Goal: Task Accomplishment & Management: Manage account settings

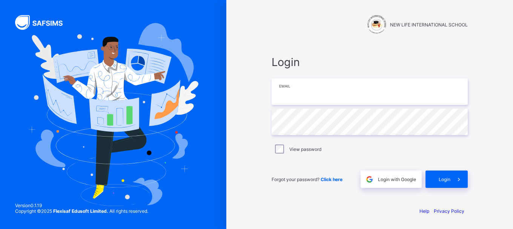
type input "**********"
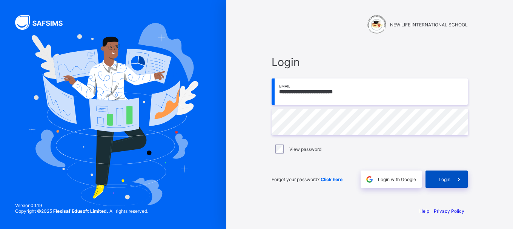
click at [460, 176] on icon at bounding box center [459, 179] width 8 height 7
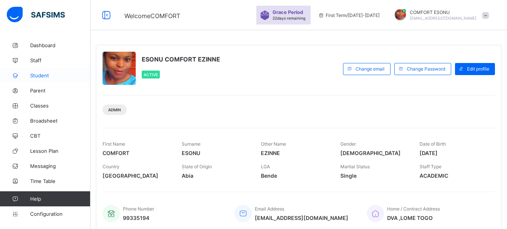
click at [40, 75] on span "Student" at bounding box center [60, 75] width 60 height 6
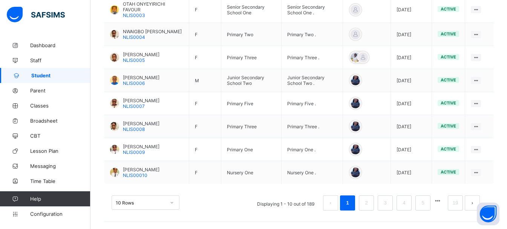
scroll to position [264, 0]
click at [459, 201] on link "19" at bounding box center [456, 203] width 10 height 10
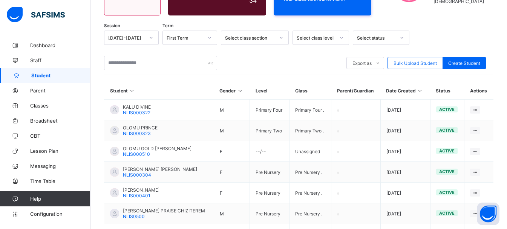
scroll to position [208, 0]
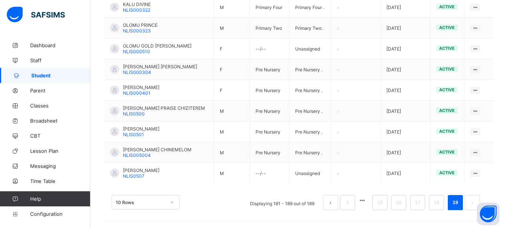
click at [494, 190] on div "10 Rows Displaying 181 - 189 out of 189 1 15 16 17 18 19" at bounding box center [299, 199] width 390 height 38
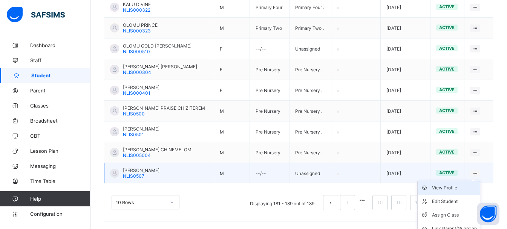
scroll to position [228, 0]
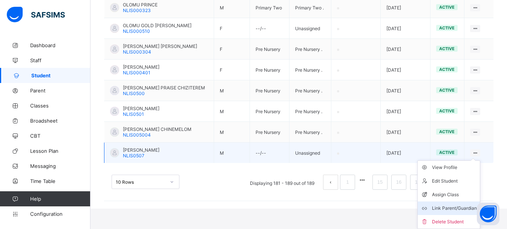
click at [458, 203] on li "Link Parent/Guardian" at bounding box center [449, 208] width 62 height 14
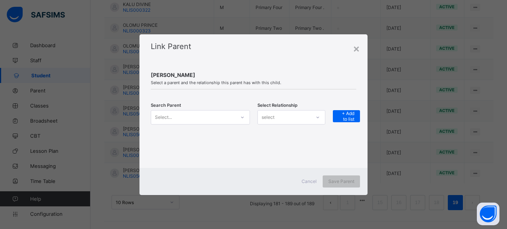
scroll to position [208, 0]
click at [357, 49] on div "×" at bounding box center [356, 48] width 7 height 13
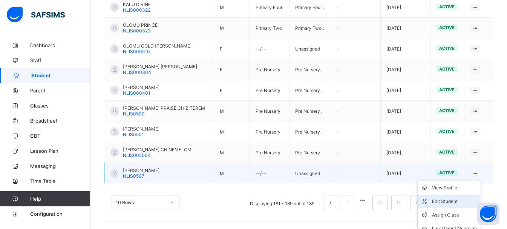
scroll to position [228, 0]
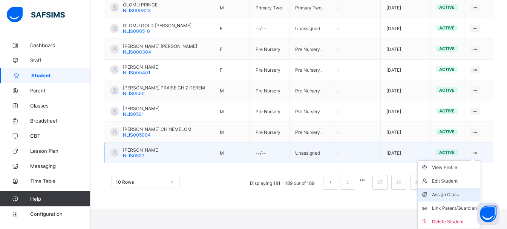
click at [464, 193] on div "Assign Class" at bounding box center [454, 195] width 45 height 8
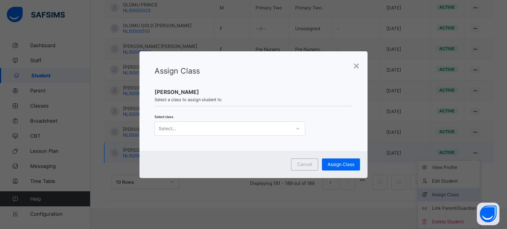
scroll to position [208, 0]
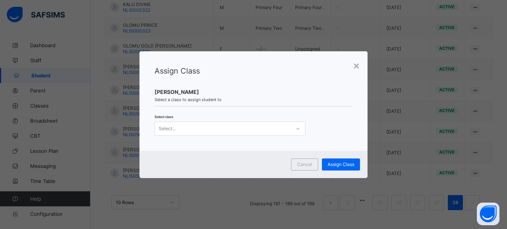
click at [222, 133] on div "Select..." at bounding box center [223, 128] width 136 height 11
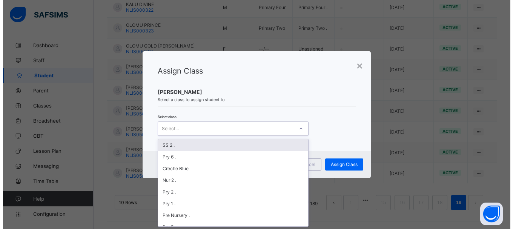
scroll to position [0, 0]
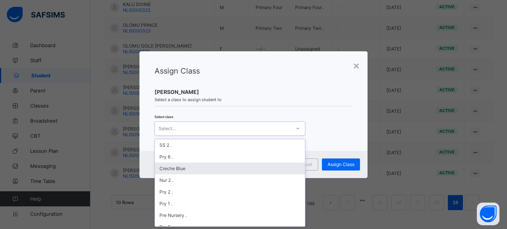
click at [186, 167] on div "Creche Blue" at bounding box center [230, 169] width 150 height 12
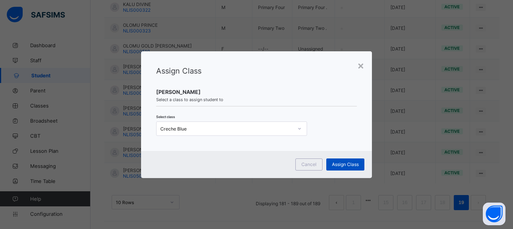
click at [334, 169] on div "Assign Class" at bounding box center [345, 164] width 38 height 12
click at [343, 163] on span "Assign Class" at bounding box center [345, 164] width 27 height 6
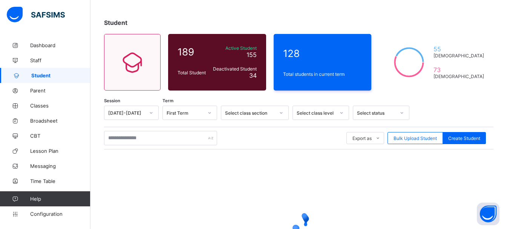
scroll to position [105, 0]
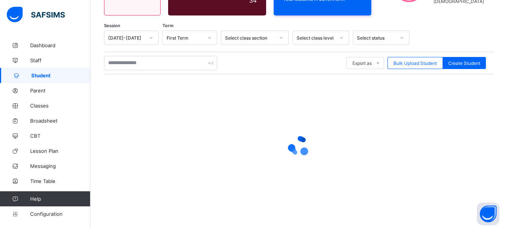
click at [478, 156] on div at bounding box center [299, 146] width 390 height 30
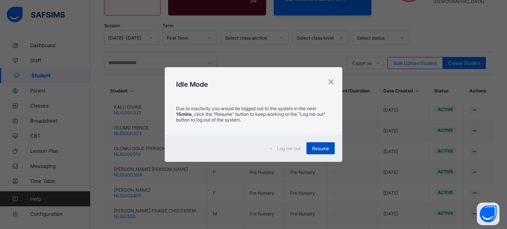
click at [314, 151] on span "Resume" at bounding box center [320, 149] width 17 height 6
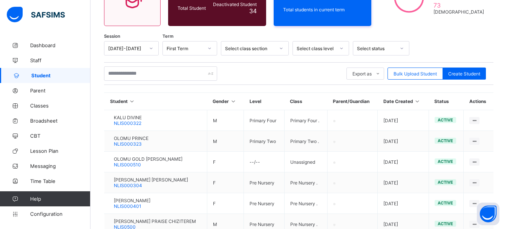
scroll to position [208, 0]
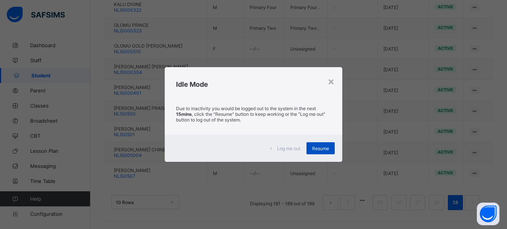
click at [329, 147] on span "Resume" at bounding box center [320, 149] width 17 height 6
click at [322, 150] on span "Resume" at bounding box center [320, 149] width 17 height 6
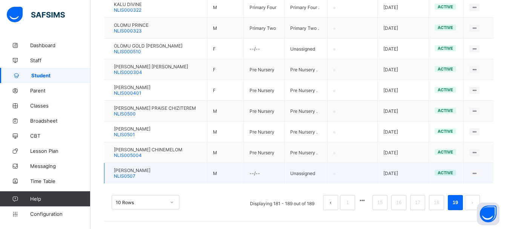
drag, startPoint x: 322, startPoint y: 150, endPoint x: 337, endPoint y: 164, distance: 20.3
click at [337, 164] on td at bounding box center [352, 173] width 51 height 21
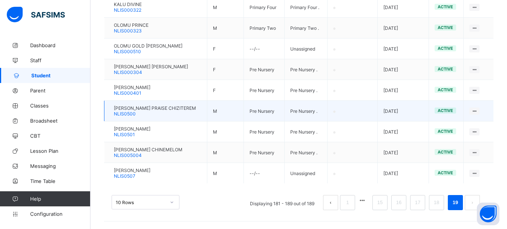
click at [294, 106] on td "Pre Nursery ." at bounding box center [305, 111] width 43 height 21
click at [294, 112] on td "Pre Nursery ." at bounding box center [305, 111] width 43 height 21
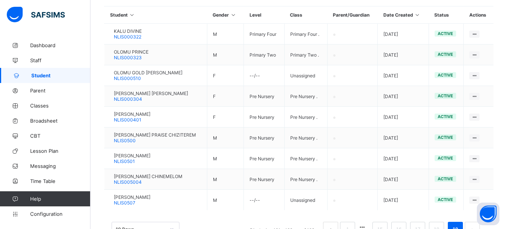
scroll to position [196, 0]
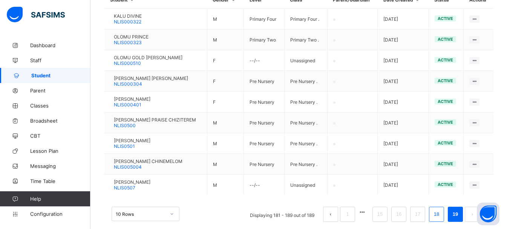
click at [443, 208] on li "18" at bounding box center [436, 214] width 15 height 15
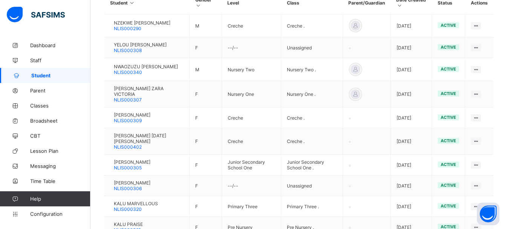
scroll to position [251, 0]
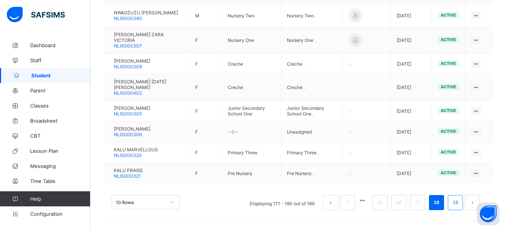
click at [460, 207] on link "19" at bounding box center [456, 203] width 10 height 10
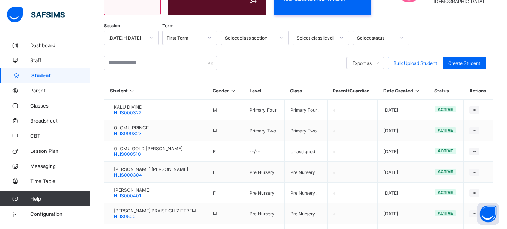
scroll to position [208, 0]
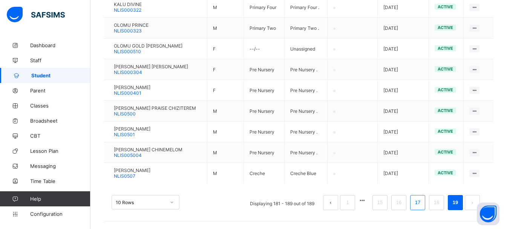
click at [425, 196] on li "17" at bounding box center [417, 202] width 15 height 15
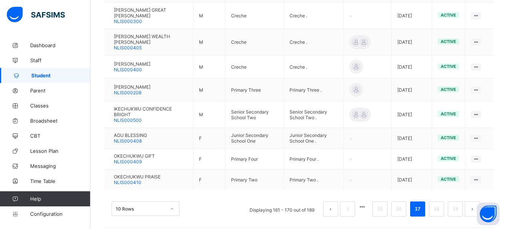
scroll to position [258, 0]
click at [458, 203] on link "19" at bounding box center [456, 208] width 10 height 10
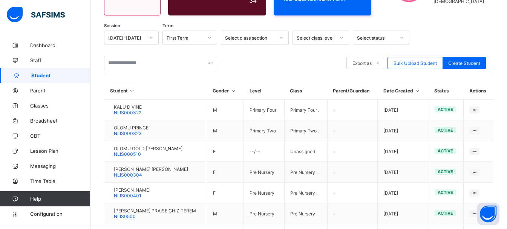
scroll to position [208, 0]
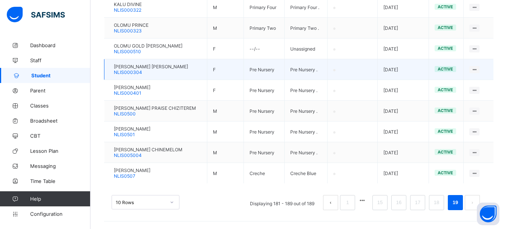
click at [275, 70] on td "Pre Nursery" at bounding box center [264, 69] width 40 height 21
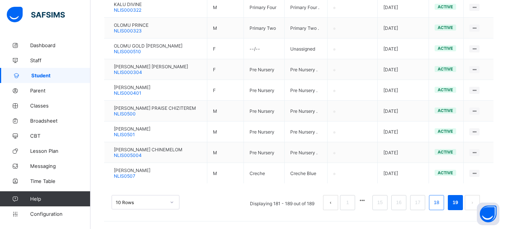
click at [439, 205] on link "18" at bounding box center [437, 203] width 10 height 10
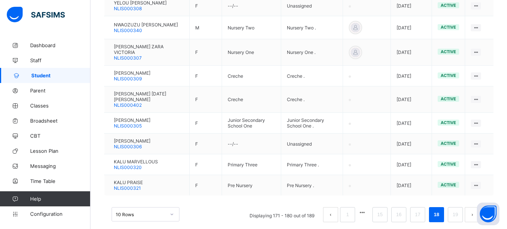
scroll to position [251, 0]
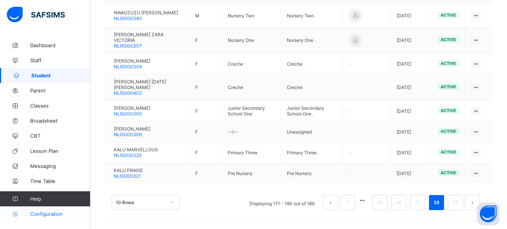
click at [44, 211] on span "Configuration" at bounding box center [60, 214] width 60 height 6
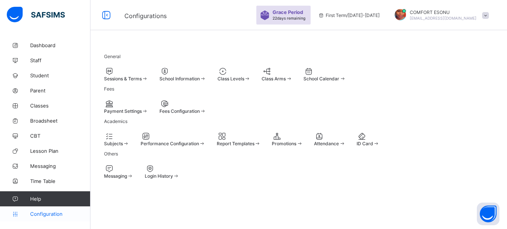
scroll to position [66, 0]
click at [303, 132] on div at bounding box center [287, 136] width 31 height 9
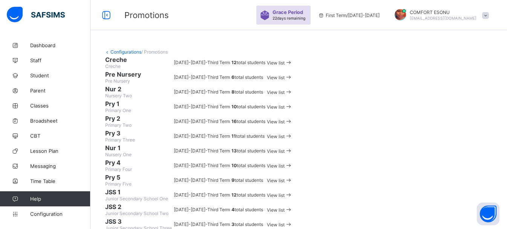
click at [293, 66] on span at bounding box center [289, 63] width 8 height 6
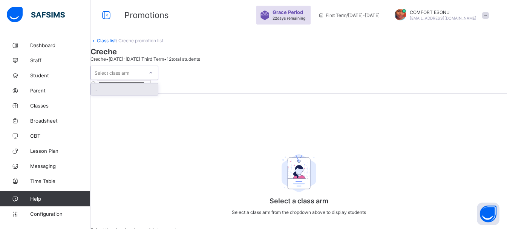
click at [153, 75] on icon at bounding box center [151, 73] width 5 height 8
click at [157, 92] on div "." at bounding box center [124, 89] width 67 height 12
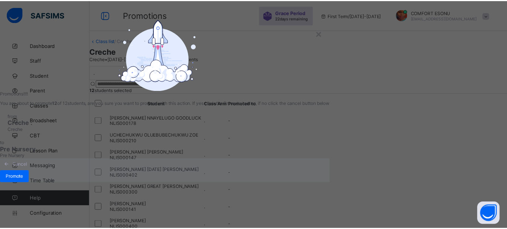
scroll to position [54, 0]
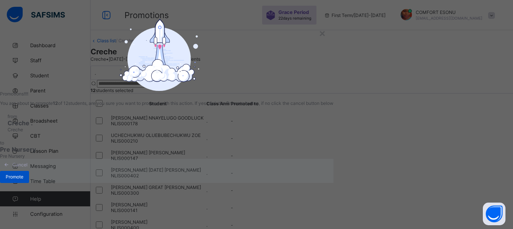
click at [23, 180] on span "Promote" at bounding box center [15, 177] width 18 height 6
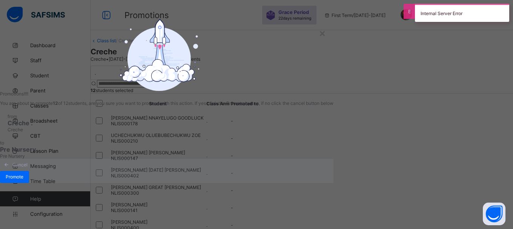
click at [28, 167] on span "Cancel" at bounding box center [19, 165] width 15 height 6
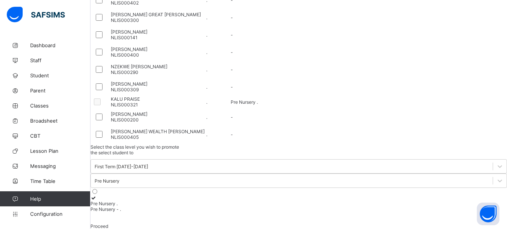
scroll to position [59, 0]
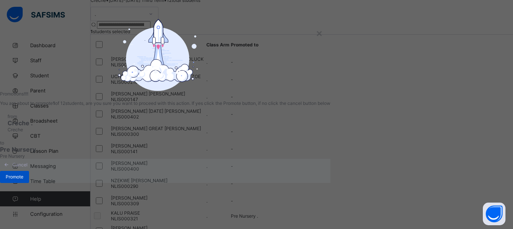
click at [23, 180] on span "Promote" at bounding box center [15, 177] width 18 height 6
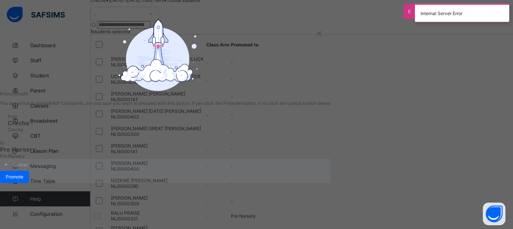
click at [28, 167] on span "Cancel" at bounding box center [19, 165] width 15 height 6
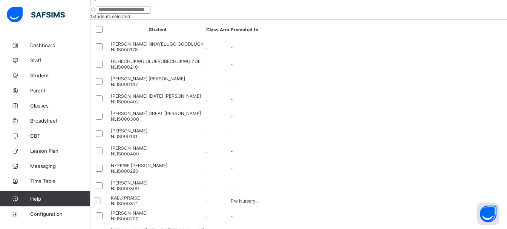
scroll to position [89, 0]
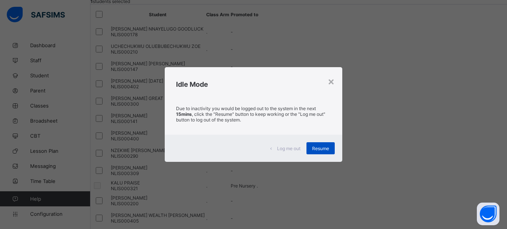
click at [320, 146] on span "Resume" at bounding box center [320, 149] width 17 height 6
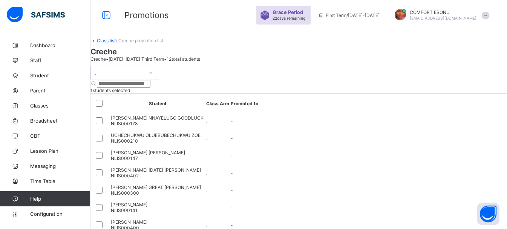
click at [115, 43] on link "Class list" at bounding box center [106, 41] width 19 height 6
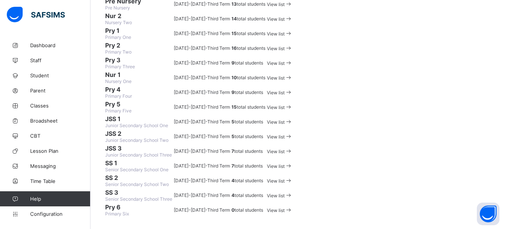
scroll to position [206, 0]
click at [285, 95] on span "View list" at bounding box center [276, 93] width 18 height 6
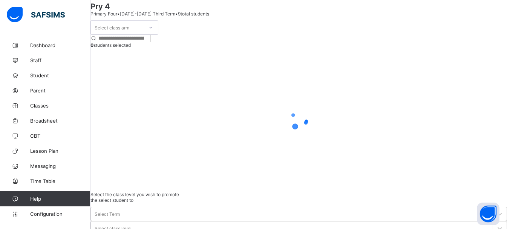
scroll to position [63, 0]
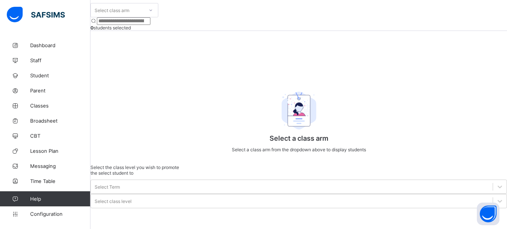
click at [129, 17] on div "Select class arm" at bounding box center [112, 10] width 35 height 14
click at [137, 32] on div "." at bounding box center [124, 27] width 67 height 12
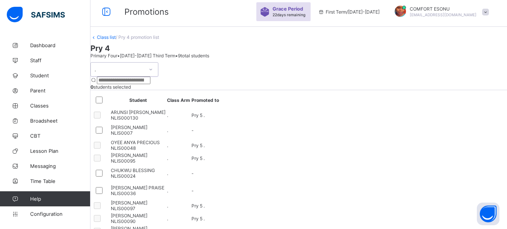
scroll to position [0, 0]
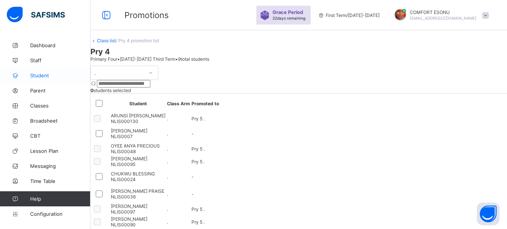
click at [45, 78] on span "Student" at bounding box center [60, 75] width 60 height 6
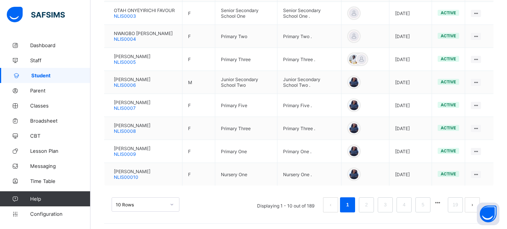
scroll to position [264, 0]
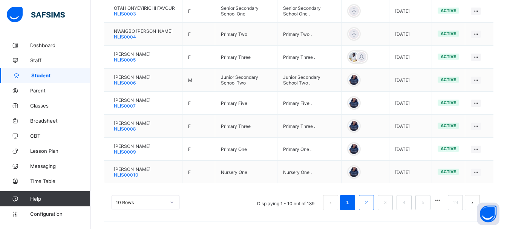
click at [370, 205] on link "2" at bounding box center [366, 203] width 7 height 10
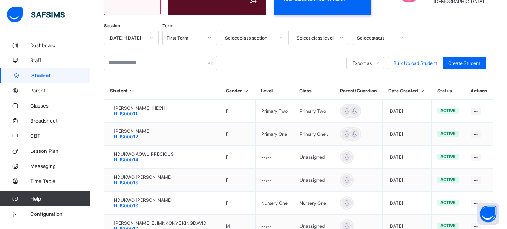
scroll to position [251, 0]
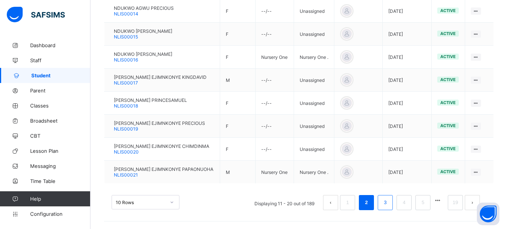
click at [389, 206] on link "3" at bounding box center [385, 203] width 7 height 10
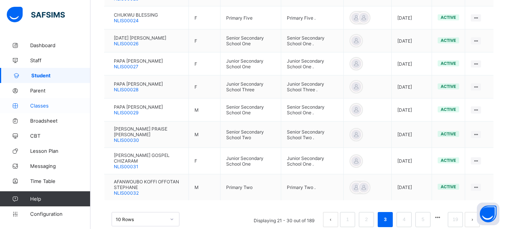
click at [42, 104] on span "Classes" at bounding box center [60, 106] width 60 height 6
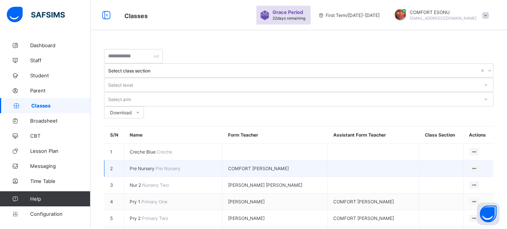
click at [143, 166] on span "Pre Nursery" at bounding box center [143, 169] width 26 height 6
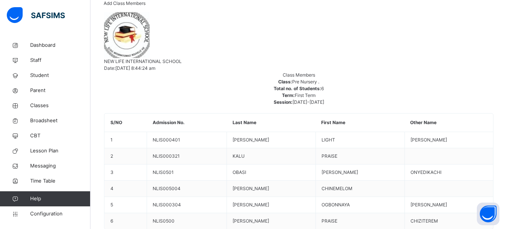
scroll to position [211, 0]
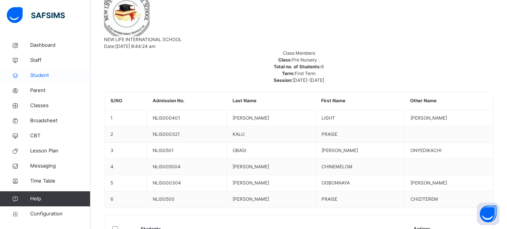
click at [45, 81] on link "Student" at bounding box center [45, 75] width 91 height 15
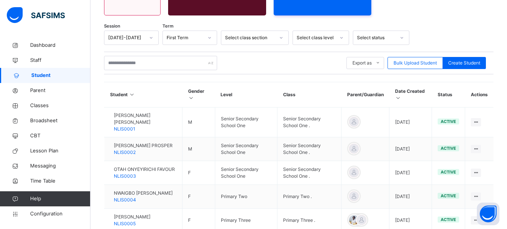
scroll to position [211, 0]
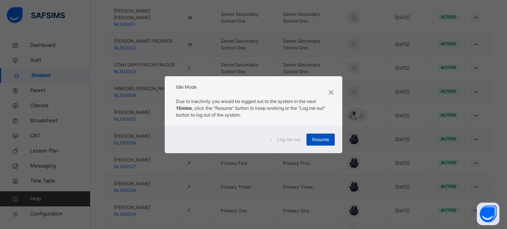
click at [323, 138] on span "Resume" at bounding box center [320, 139] width 17 height 7
click at [320, 140] on span "Resume" at bounding box center [320, 139] width 17 height 7
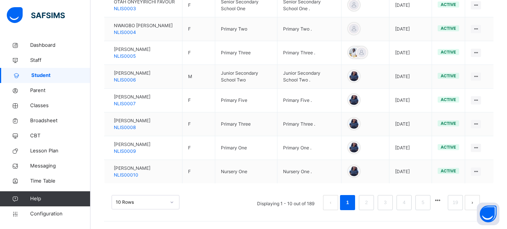
scroll to position [80, 0]
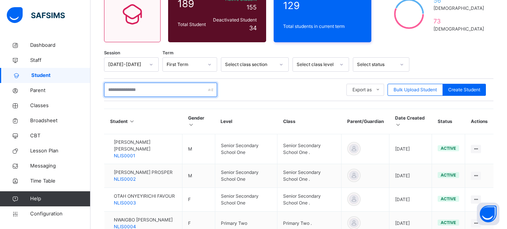
click at [127, 94] on input "text" at bounding box center [160, 90] width 113 height 14
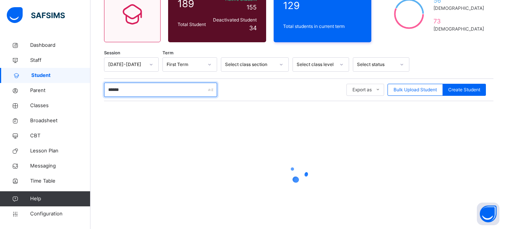
type input "*******"
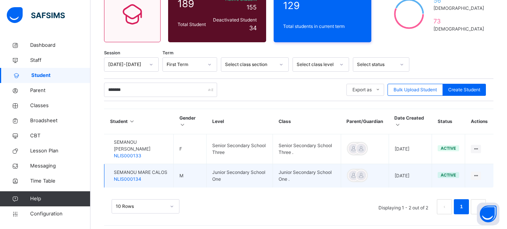
click at [136, 176] on span "SEMANOU MARE CALOS" at bounding box center [141, 172] width 54 height 7
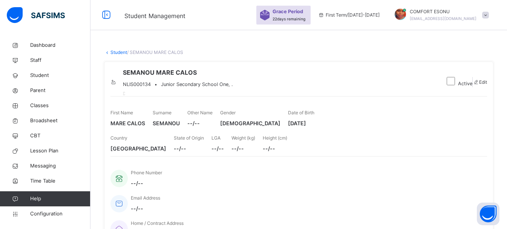
click at [473, 85] on icon at bounding box center [476, 82] width 6 height 6
select select "**"
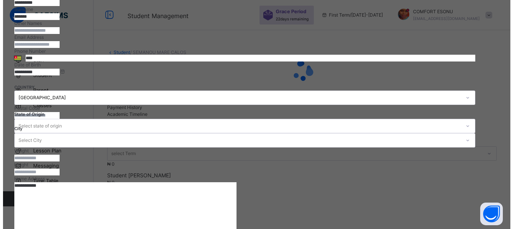
scroll to position [163, 0]
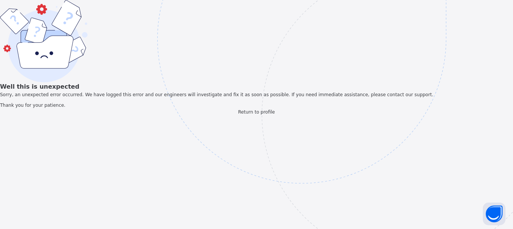
click at [513, 115] on div "Well this is unexpected Sorry, an unexpected error occurred. We have logged thi…" at bounding box center [256, 57] width 513 height 115
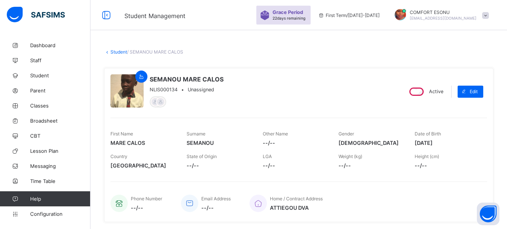
drag, startPoint x: 0, startPoint y: 0, endPoint x: 380, endPoint y: 166, distance: 414.8
click at [380, 166] on div "First Name MARE [PERSON_NAME] Surname SEMANOU Other Name --/-- Gender [DEMOGRAP…" at bounding box center [299, 145] width 377 height 55
click at [471, 109] on div "SEMANOU MARE CALOS NLIS000134 • Unassigned Active Edit First Name MARE [PERSON_…" at bounding box center [299, 145] width 390 height 154
click at [478, 90] on span "Edit" at bounding box center [474, 92] width 8 height 6
select select "**"
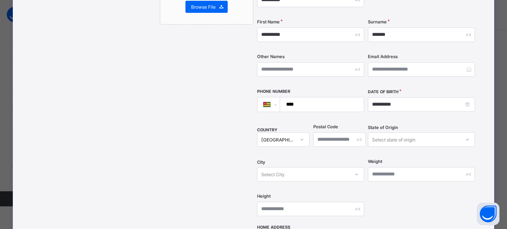
scroll to position [157, 0]
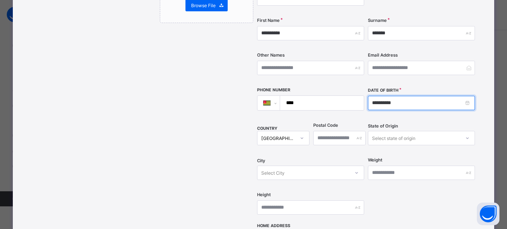
click at [468, 96] on input "**********" at bounding box center [421, 103] width 107 height 14
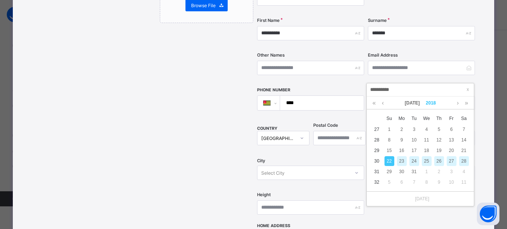
click at [428, 104] on link "2018" at bounding box center [431, 103] width 16 height 13
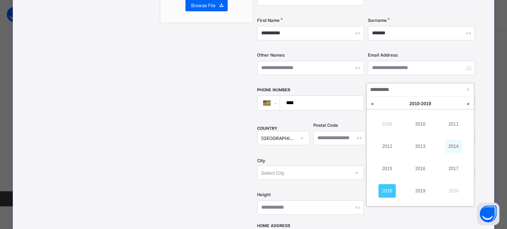
click at [453, 152] on link "2014" at bounding box center [453, 147] width 17 height 14
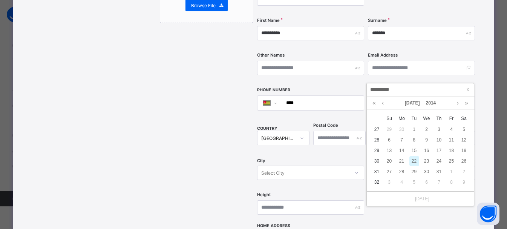
click at [416, 160] on div "22" at bounding box center [415, 161] width 10 height 10
type input "**********"
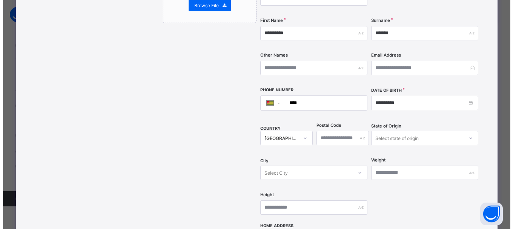
scroll to position [340, 0]
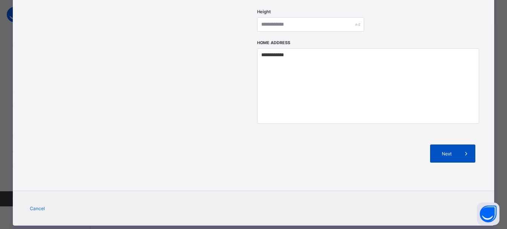
click at [461, 144] on span at bounding box center [467, 153] width 18 height 18
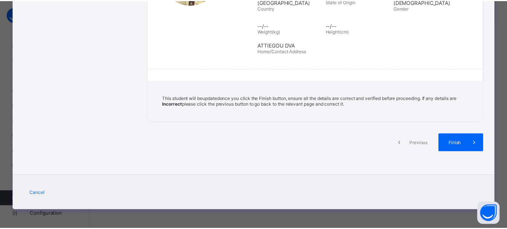
scroll to position [161, 0]
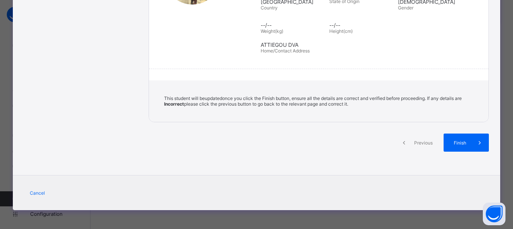
click at [477, 152] on div "Previous Finish" at bounding box center [319, 149] width 340 height 31
click at [477, 147] on span at bounding box center [480, 143] width 18 height 18
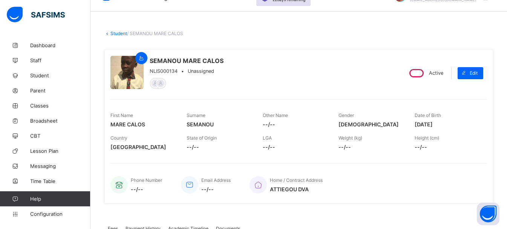
scroll to position [0, 0]
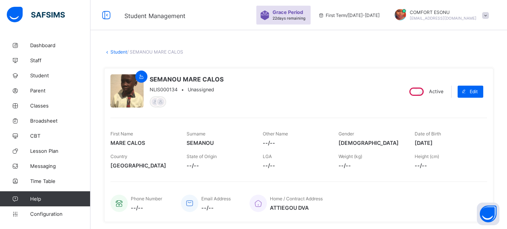
click at [374, 200] on div "Home / Contract Address ATTIEGOU DVA" at bounding box center [365, 203] width 230 height 25
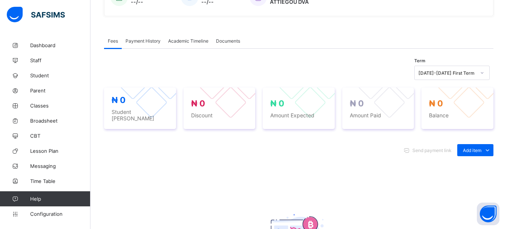
scroll to position [241, 0]
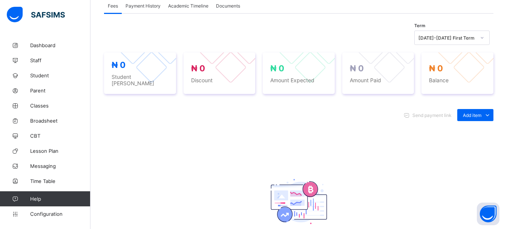
click at [188, 15] on div "Term 2025-2026 First Term ₦ 0 Student Bill ₦ 0 Discount ₦ 0 Amount Expected ₦ 0…" at bounding box center [299, 147] width 390 height 267
click at [188, 7] on span "Academic Timeline" at bounding box center [188, 6] width 40 height 6
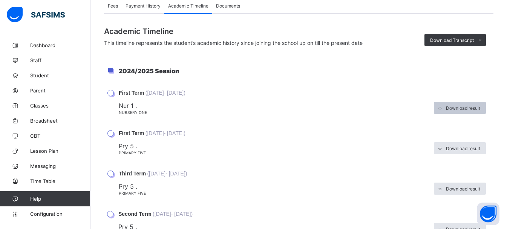
click at [454, 105] on span "Download result" at bounding box center [463, 108] width 34 height 6
click at [481, 146] on span "Download result" at bounding box center [463, 149] width 34 height 6
click at [476, 148] on span "Download result" at bounding box center [463, 149] width 34 height 6
click at [443, 149] on icon at bounding box center [441, 148] width 6 height 5
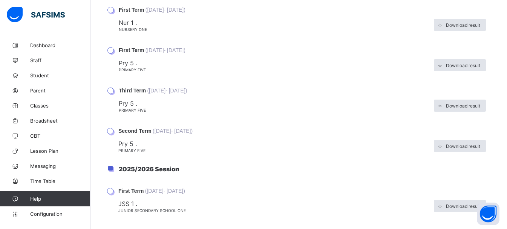
scroll to position [332, 0]
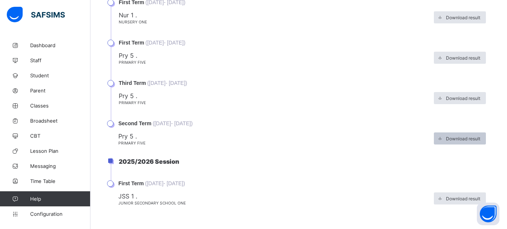
click at [456, 137] on span "Download result" at bounding box center [463, 139] width 34 height 6
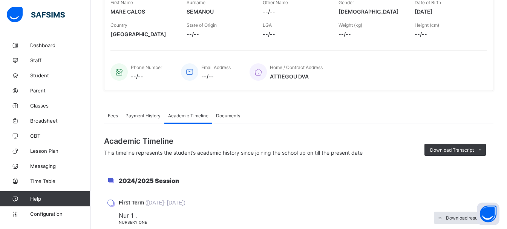
scroll to position [0, 0]
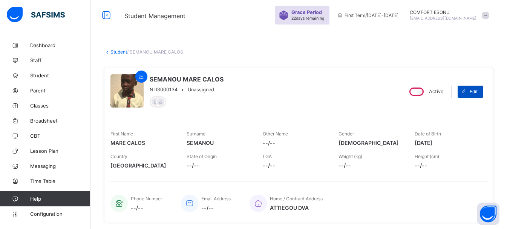
click at [467, 91] on icon at bounding box center [464, 91] width 6 height 5
select select "**"
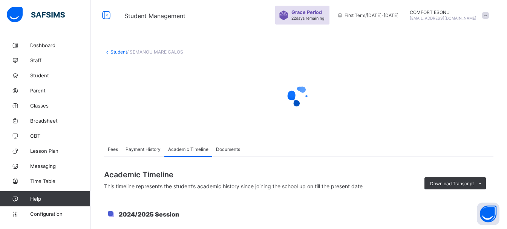
type input "**********"
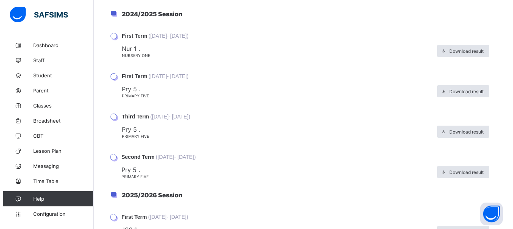
scroll to position [340, 0]
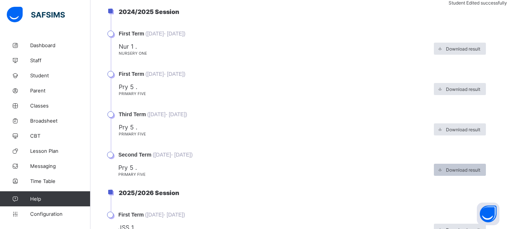
click at [465, 172] on span "Download result" at bounding box center [463, 170] width 34 height 6
click at [446, 167] on span at bounding box center [440, 170] width 12 height 12
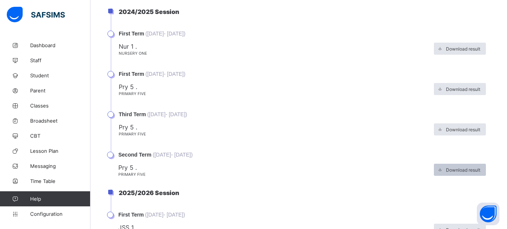
click at [446, 167] on span at bounding box center [440, 170] width 12 height 12
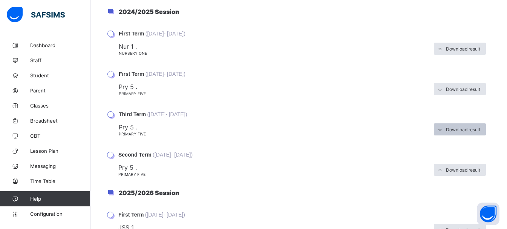
click at [446, 134] on span at bounding box center [440, 129] width 12 height 12
click at [453, 131] on span "Download result" at bounding box center [463, 130] width 34 height 6
click at [446, 131] on span at bounding box center [440, 129] width 12 height 12
click at [142, 141] on li "Third Term ( 5th May, 2025 - 19th Jul, 2025 ) Pry 5 . Primary Five Download res…" at bounding box center [302, 131] width 383 height 40
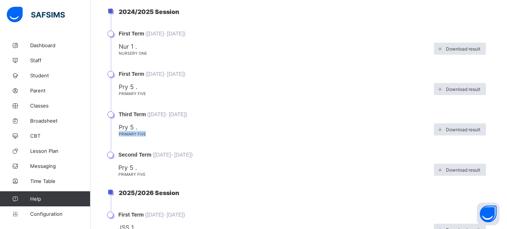
drag, startPoint x: 142, startPoint y: 141, endPoint x: 194, endPoint y: 137, distance: 51.9
click at [194, 137] on li "Third Term ( 5th May, 2025 - 19th Jul, 2025 ) Pry 5 . Primary Five Download res…" at bounding box center [302, 131] width 383 height 40
click at [194, 137] on div "Pry 5 . Primary Five" at bounding box center [275, 129] width 312 height 13
click at [460, 95] on div "Download result" at bounding box center [460, 89] width 52 height 12
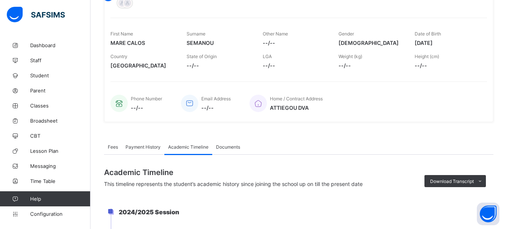
scroll to position [0, 0]
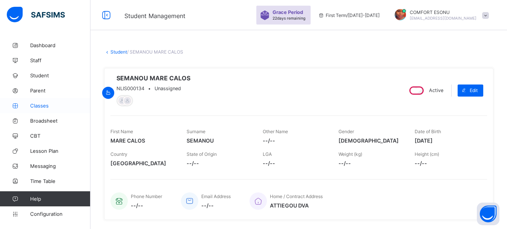
click at [40, 109] on link "Classes" at bounding box center [45, 105] width 91 height 15
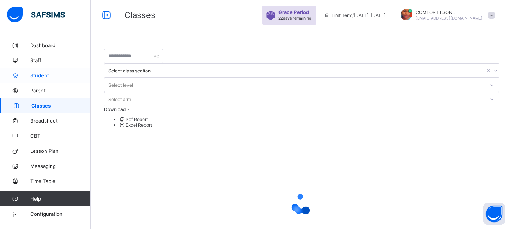
click at [39, 79] on link "Student" at bounding box center [45, 75] width 91 height 15
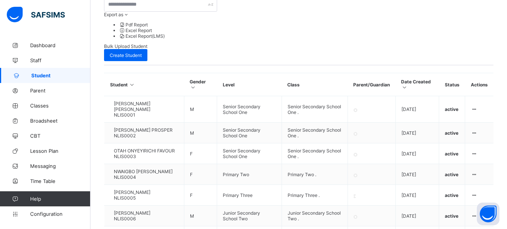
scroll to position [264, 0]
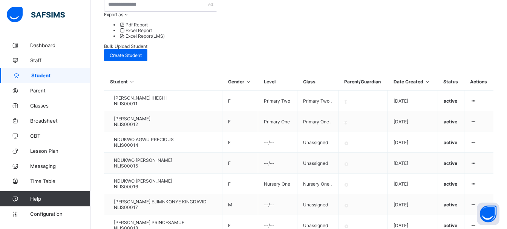
scroll to position [251, 0]
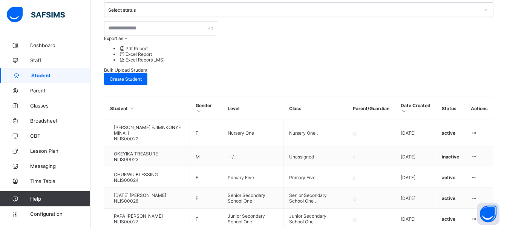
scroll to position [226, 0]
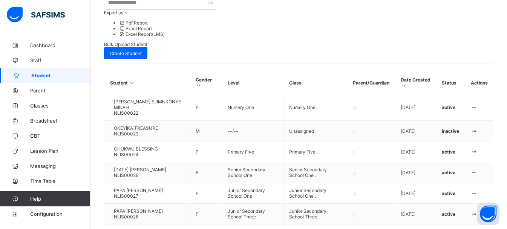
scroll to position [268, 0]
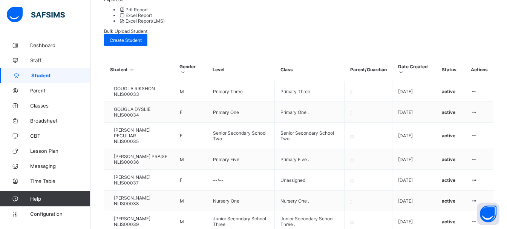
scroll to position [265, 0]
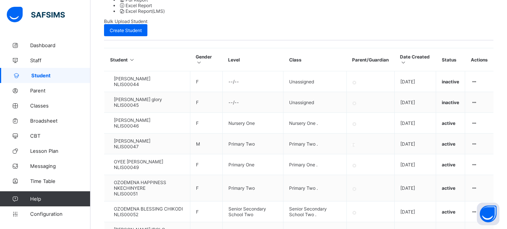
scroll to position [267, 0]
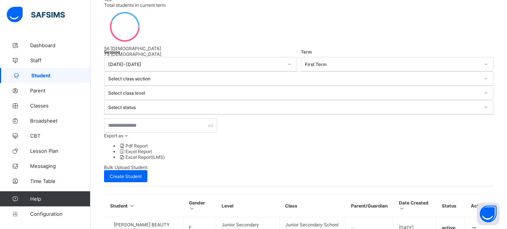
scroll to position [120, 0]
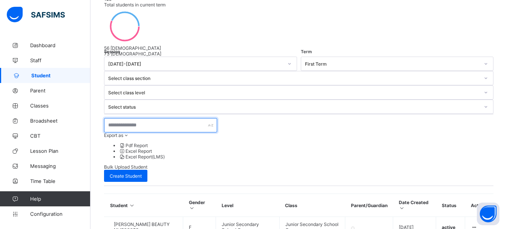
click at [132, 118] on input "text" at bounding box center [160, 125] width 113 height 14
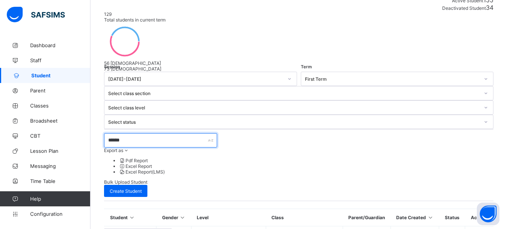
scroll to position [53, 0]
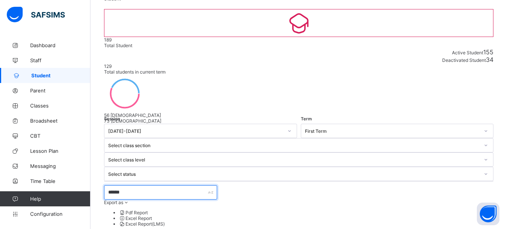
type input "******"
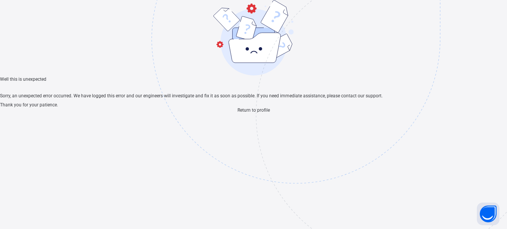
scroll to position [23, 0]
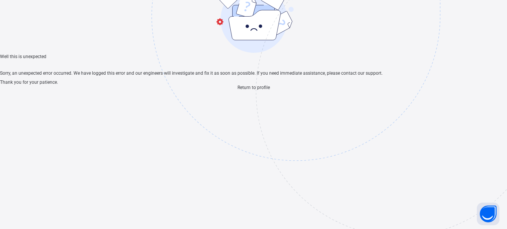
click at [248, 90] on span "Return to profile" at bounding box center [254, 87] width 32 height 5
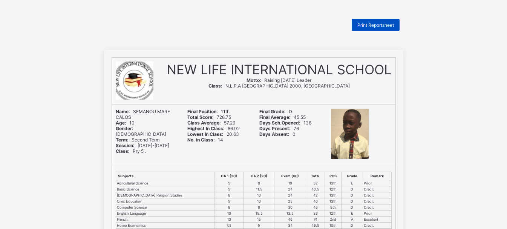
click at [378, 26] on span "Print Reportsheet" at bounding box center [376, 25] width 37 height 6
click at [393, 30] on div "Print Reportsheet" at bounding box center [376, 25] width 48 height 12
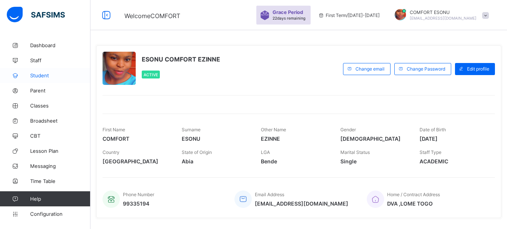
click at [43, 77] on span "Student" at bounding box center [60, 75] width 60 height 6
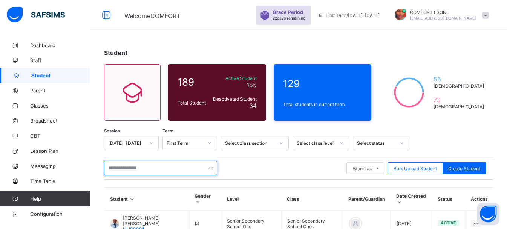
click at [166, 163] on input "text" at bounding box center [160, 168] width 113 height 14
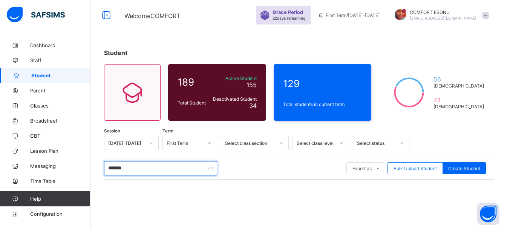
type input "*******"
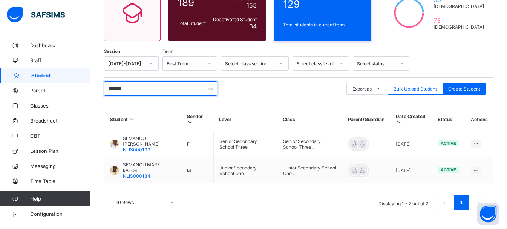
scroll to position [80, 0]
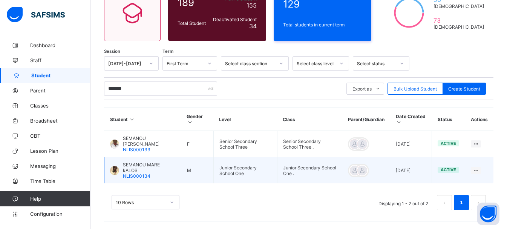
click at [126, 167] on span "SEMANOU MARE kALOS" at bounding box center [149, 167] width 52 height 11
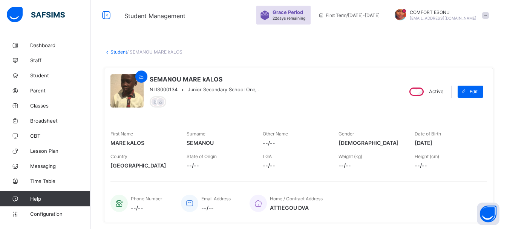
scroll to position [200, 0]
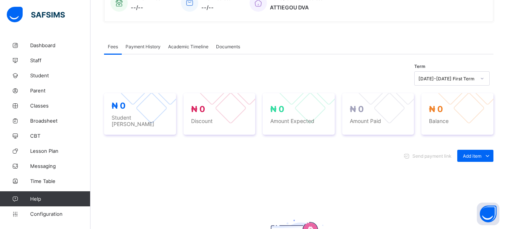
click at [201, 50] on div "Academic Timeline" at bounding box center [188, 46] width 48 height 15
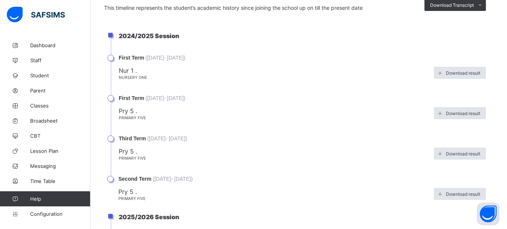
scroll to position [291, 0]
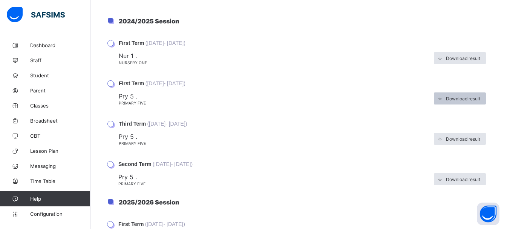
click at [446, 101] on span at bounding box center [440, 98] width 12 height 12
click at [332, 103] on div "Pry 5 . Primary Five" at bounding box center [275, 98] width 312 height 13
click at [446, 138] on span at bounding box center [440, 139] width 12 height 12
click at [450, 138] on div "Download result" at bounding box center [460, 139] width 52 height 12
click at [442, 98] on span at bounding box center [440, 98] width 12 height 12
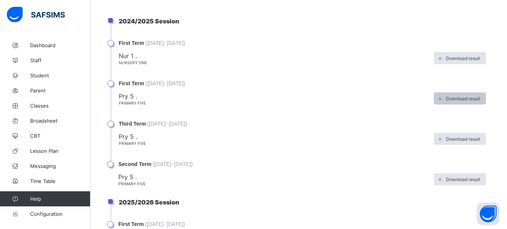
click at [446, 99] on span at bounding box center [440, 98] width 12 height 12
click at [443, 99] on icon at bounding box center [441, 98] width 6 height 5
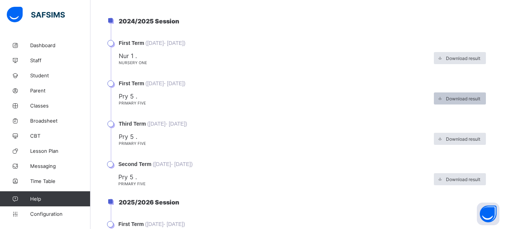
click at [443, 99] on icon at bounding box center [441, 98] width 6 height 5
click at [458, 99] on span "Download result" at bounding box center [463, 99] width 34 height 6
click at [446, 98] on span at bounding box center [440, 98] width 12 height 12
click at [443, 96] on icon at bounding box center [441, 98] width 6 height 5
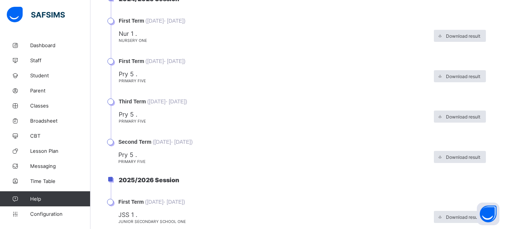
scroll to position [335, 0]
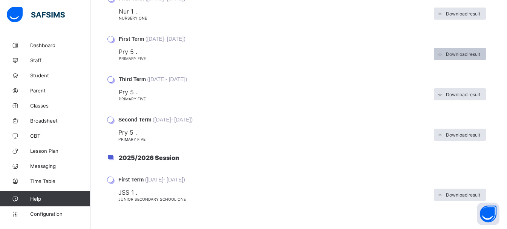
click at [455, 57] on div "Download result" at bounding box center [460, 54] width 52 height 12
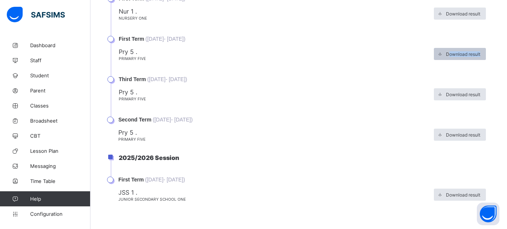
click at [455, 57] on div "Download result" at bounding box center [460, 54] width 52 height 12
click at [446, 55] on span at bounding box center [440, 54] width 12 height 12
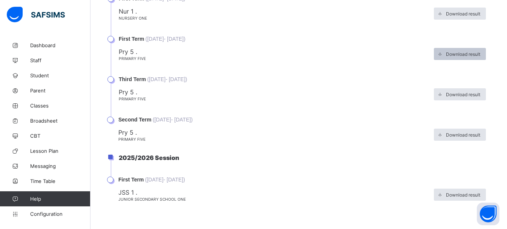
click at [446, 55] on span at bounding box center [440, 54] width 12 height 12
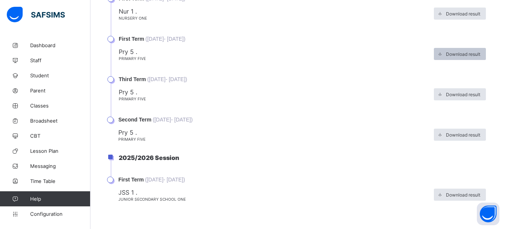
click at [446, 55] on span at bounding box center [440, 54] width 12 height 12
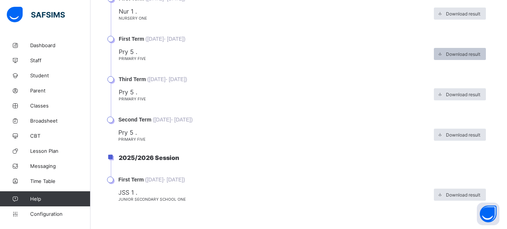
click at [446, 55] on span at bounding box center [440, 54] width 12 height 12
drag, startPoint x: 448, startPoint y: 55, endPoint x: 0, endPoint y: 80, distance: 449.2
click at [98, 128] on ul "2024/2025 Session First Term ( 2nd Sep, 2024 - 2nd Dec, 2024 ) Nur 1 . Nursery …" at bounding box center [293, 57] width 402 height 169
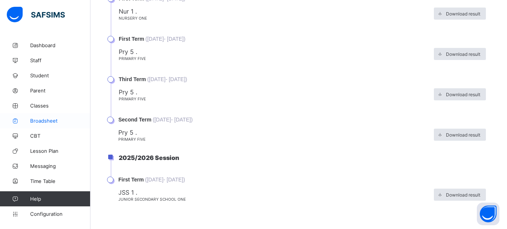
click at [45, 118] on span "Broadsheet" at bounding box center [60, 121] width 60 height 6
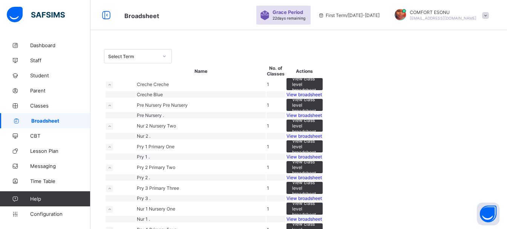
click at [144, 60] on div "Select Term" at bounding box center [130, 56] width 53 height 11
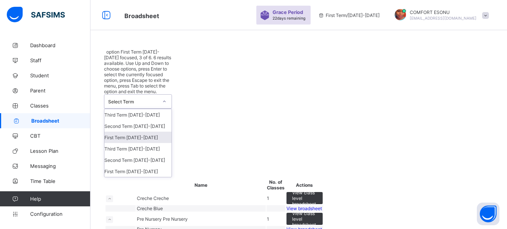
click at [136, 132] on div "First Term 2025-2026" at bounding box center [137, 137] width 67 height 11
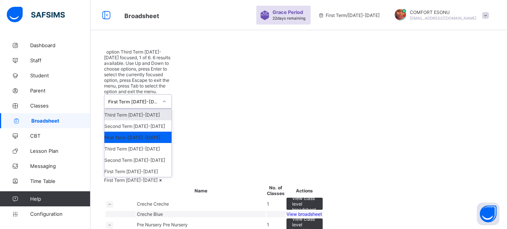
click at [162, 95] on div at bounding box center [164, 101] width 13 height 12
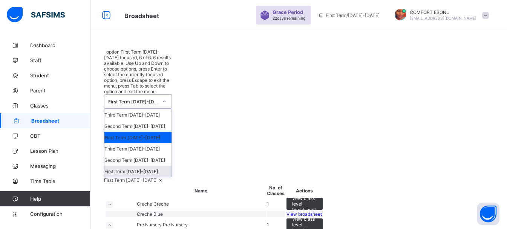
click at [138, 166] on div "First Term 2024-2025" at bounding box center [137, 171] width 67 height 11
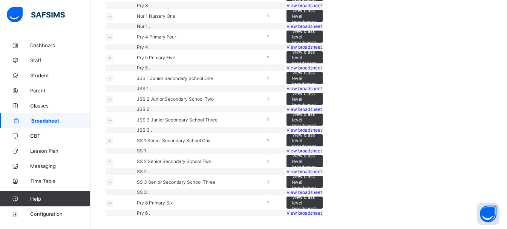
scroll to position [306, 0]
click at [322, 71] on span "View broadsheet" at bounding box center [304, 68] width 35 height 6
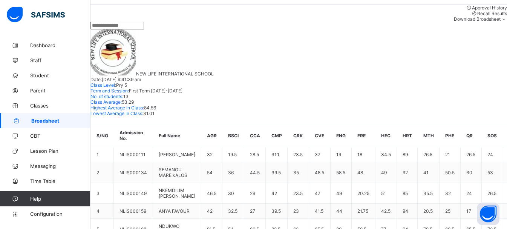
scroll to position [156, 0]
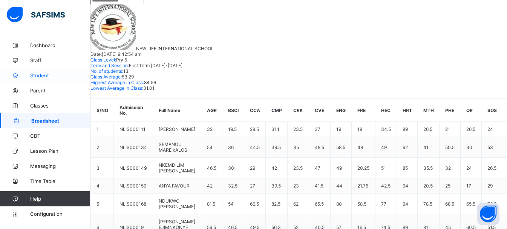
click at [34, 77] on span "Student" at bounding box center [60, 75] width 60 height 6
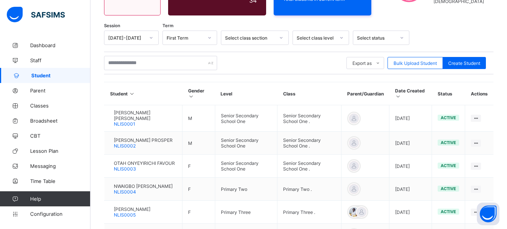
scroll to position [156, 0]
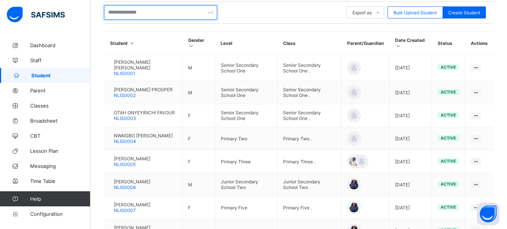
click at [158, 15] on input "text" at bounding box center [160, 12] width 113 height 14
click at [158, 16] on input "*" at bounding box center [160, 12] width 113 height 14
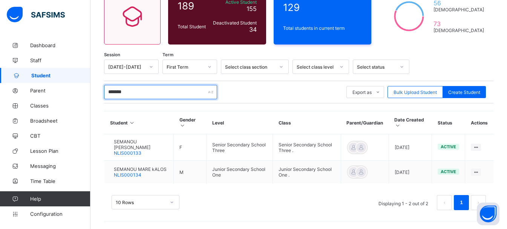
scroll to position [80, 0]
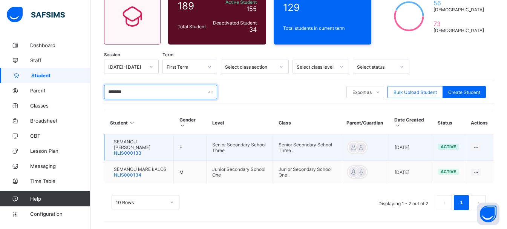
type input "*******"
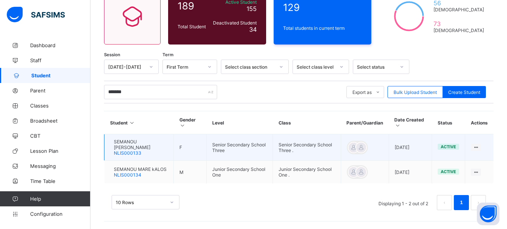
click at [134, 144] on span "SEMANOU MARIE CARAINE" at bounding box center [141, 144] width 54 height 11
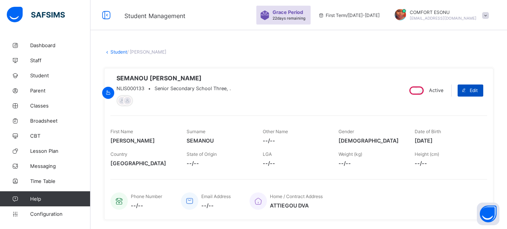
click at [478, 86] on div "Edit" at bounding box center [471, 90] width 26 height 12
select select "**"
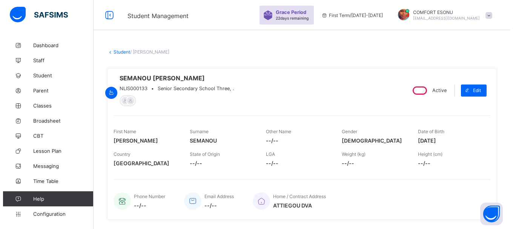
scroll to position [340, 0]
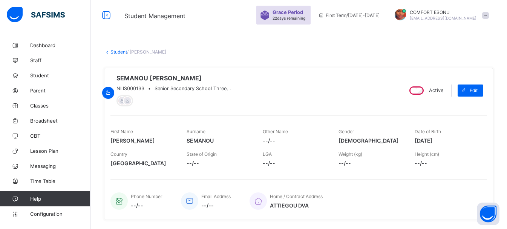
type input "**********"
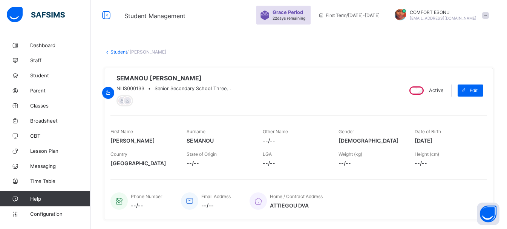
scroll to position [200, 0]
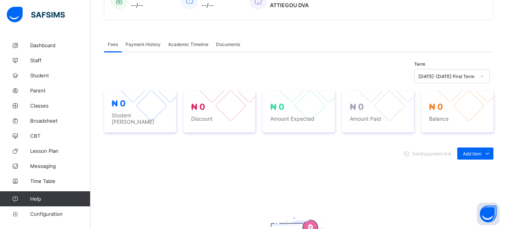
click at [180, 50] on div "Academic Timeline" at bounding box center [188, 44] width 48 height 15
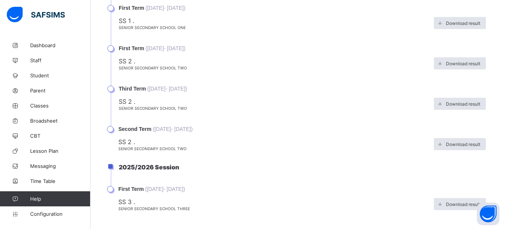
scroll to position [335, 0]
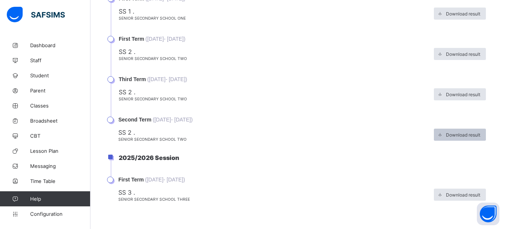
click at [446, 137] on span at bounding box center [440, 135] width 12 height 12
click at [452, 139] on div "Download result" at bounding box center [460, 135] width 52 height 12
click at [445, 90] on span at bounding box center [440, 94] width 12 height 12
click at [446, 58] on span at bounding box center [440, 54] width 12 height 12
click at [263, 163] on li "2025/2026 Session" at bounding box center [302, 165] width 383 height 23
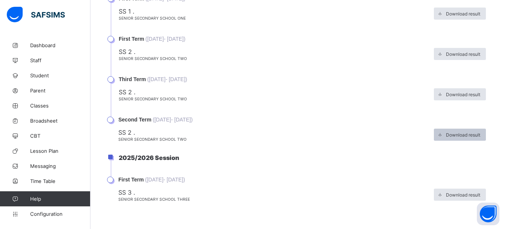
click at [446, 135] on span at bounding box center [440, 135] width 12 height 12
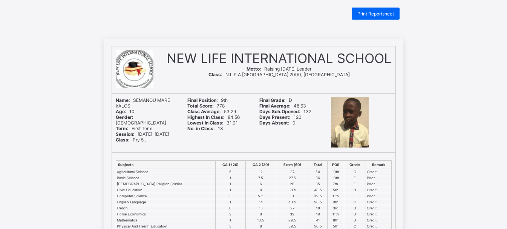
scroll to position [10, 0]
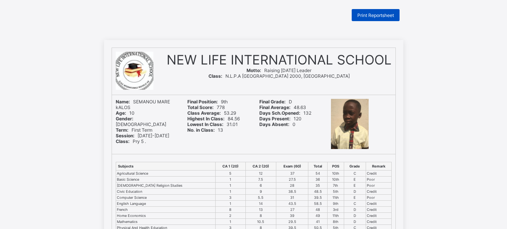
click at [372, 19] on div "Print Reportsheet" at bounding box center [376, 15] width 48 height 12
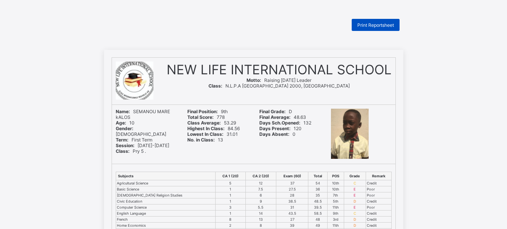
click at [382, 25] on span "Print Reportsheet" at bounding box center [376, 25] width 37 height 6
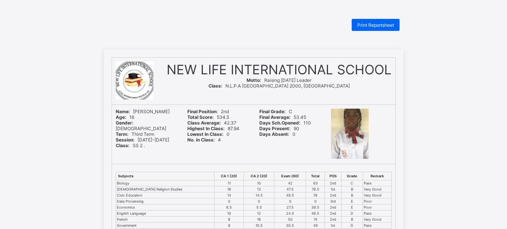
click at [379, 23] on span "Print Reportsheet" at bounding box center [376, 25] width 37 height 6
click at [377, 26] on span "Print Reportsheet" at bounding box center [376, 25] width 37 height 6
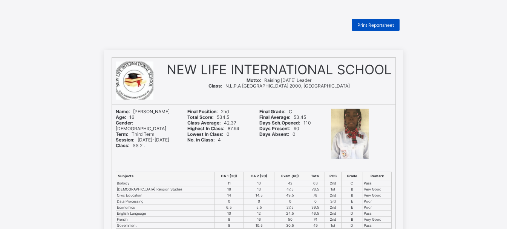
click at [377, 26] on span "Print Reportsheet" at bounding box center [376, 25] width 37 height 6
click at [381, 28] on span "Print Reportsheet" at bounding box center [376, 25] width 37 height 6
click at [385, 29] on div "Print Reportsheet" at bounding box center [376, 25] width 48 height 12
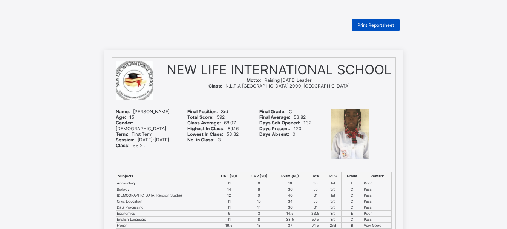
click at [377, 23] on span "Print Reportsheet" at bounding box center [376, 25] width 37 height 6
click at [393, 23] on span "Print Reportsheet" at bounding box center [376, 25] width 37 height 6
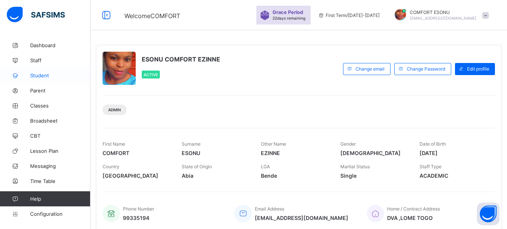
click at [46, 77] on span "Student" at bounding box center [60, 75] width 60 height 6
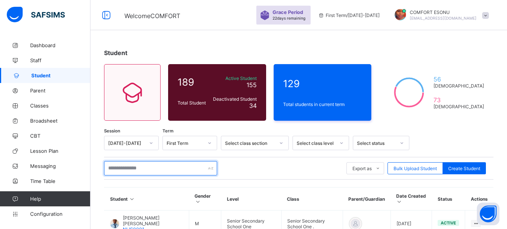
click at [125, 169] on input "text" at bounding box center [160, 168] width 113 height 14
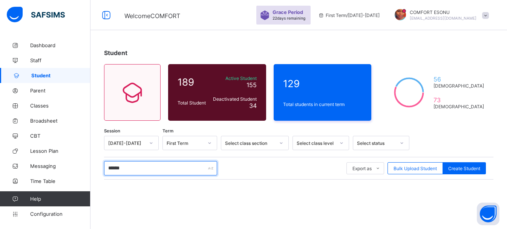
type input "******"
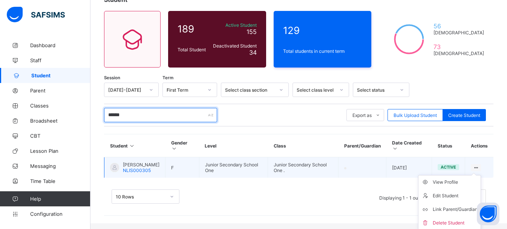
scroll to position [57, 0]
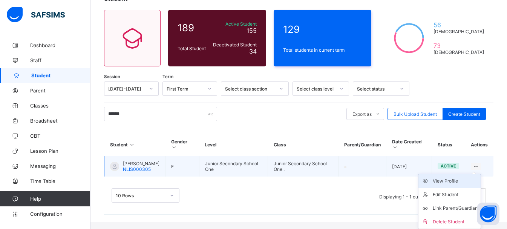
click at [466, 183] on div "View Profile" at bounding box center [455, 181] width 45 height 8
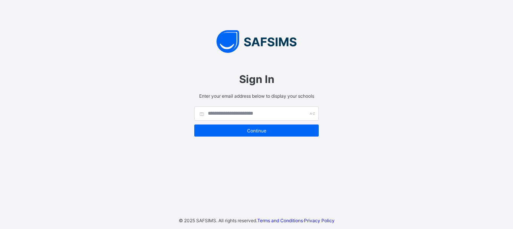
click at [306, 183] on div "Sign In Enter your email address below to display your schools Continue © 2025 …" at bounding box center [256, 114] width 513 height 229
click at [218, 123] on form "Continue" at bounding box center [256, 121] width 124 height 30
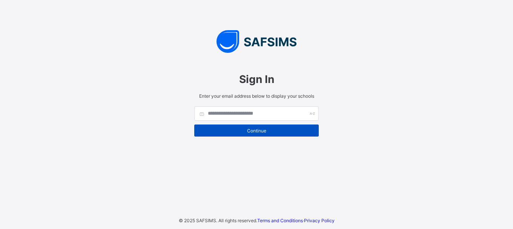
click at [221, 126] on div "Continue" at bounding box center [256, 130] width 124 height 12
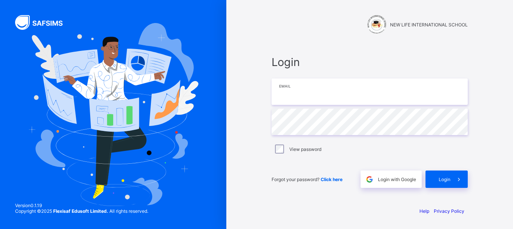
type input "**********"
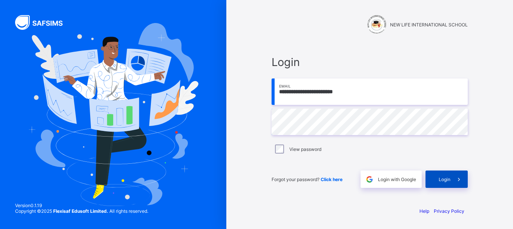
click at [460, 174] on span at bounding box center [458, 178] width 17 height 17
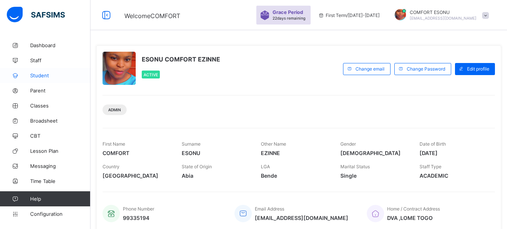
click at [37, 78] on span "Student" at bounding box center [60, 75] width 60 height 6
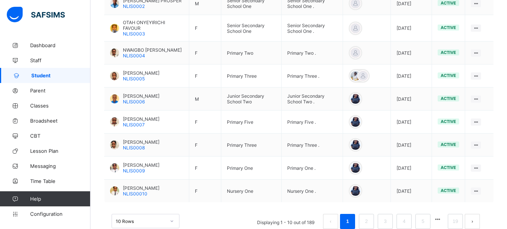
scroll to position [251, 0]
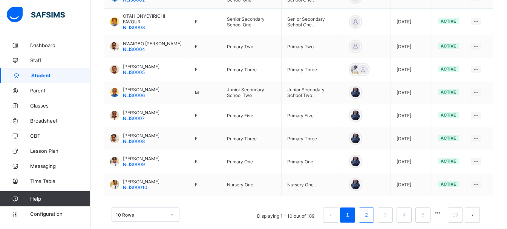
click at [370, 217] on link "2" at bounding box center [366, 215] width 7 height 10
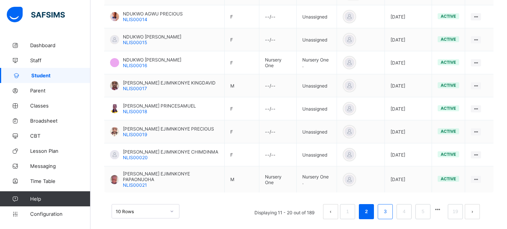
click at [388, 208] on li "3" at bounding box center [385, 211] width 15 height 15
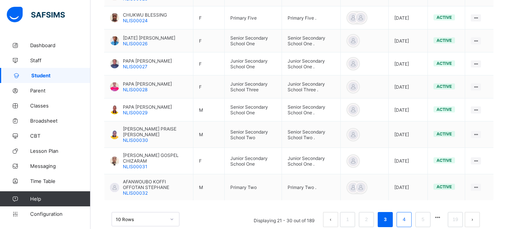
click at [408, 222] on link "4" at bounding box center [404, 220] width 7 height 10
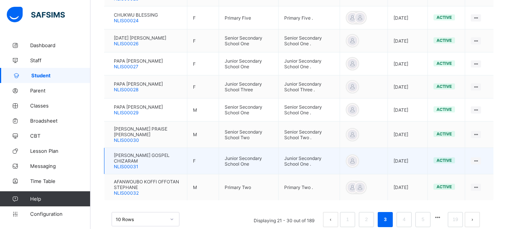
click at [351, 161] on td at bounding box center [364, 161] width 48 height 26
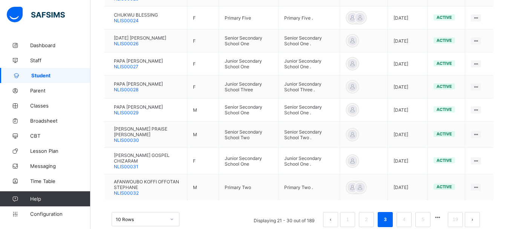
click at [389, 215] on link "3" at bounding box center [385, 220] width 7 height 10
click at [402, 216] on ul "Displaying 21 - 30 out of 189 1 2 3 4 5 19" at bounding box center [367, 219] width 238 height 15
click at [412, 216] on li "4" at bounding box center [404, 219] width 15 height 15
click at [402, 226] on li "4" at bounding box center [404, 219] width 15 height 15
click at [408, 221] on link "4" at bounding box center [404, 220] width 7 height 10
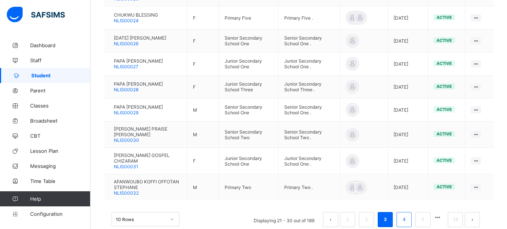
click at [408, 221] on link "4" at bounding box center [404, 220] width 7 height 10
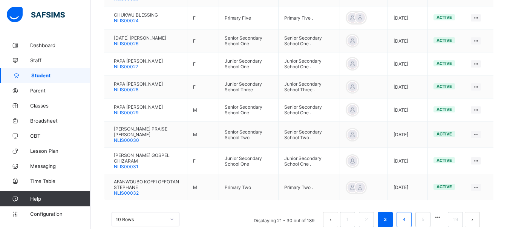
click at [408, 221] on link "4" at bounding box center [404, 220] width 7 height 10
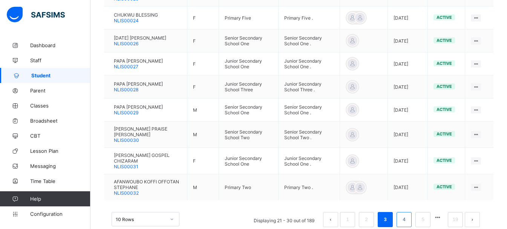
click at [408, 221] on link "4" at bounding box center [404, 220] width 7 height 10
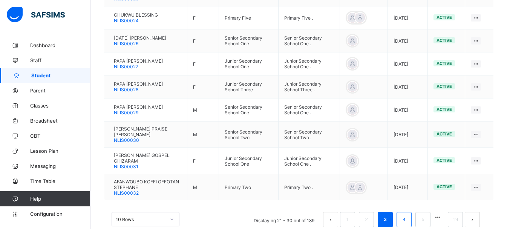
click at [408, 220] on link "4" at bounding box center [404, 220] width 7 height 10
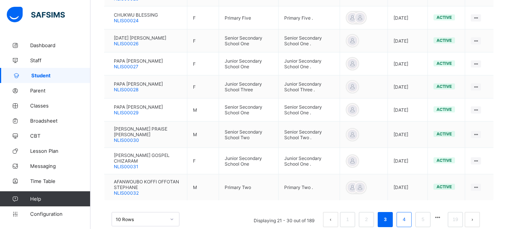
click at [408, 220] on link "4" at bounding box center [404, 220] width 7 height 10
click at [408, 221] on link "4" at bounding box center [404, 220] width 7 height 10
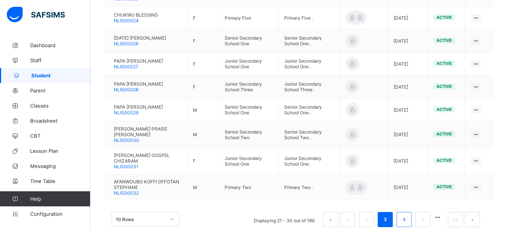
click at [408, 221] on link "4" at bounding box center [404, 220] width 7 height 10
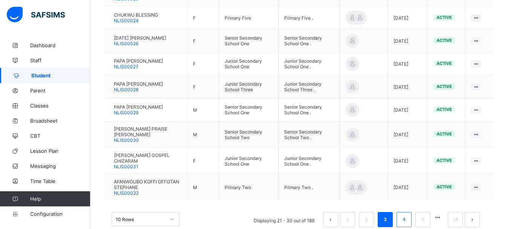
click at [408, 221] on link "4" at bounding box center [404, 220] width 7 height 10
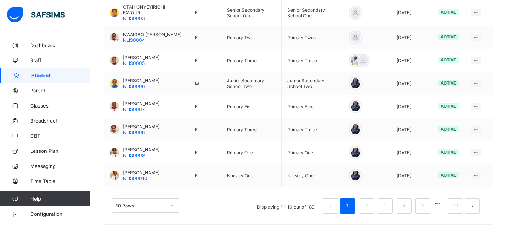
scroll to position [261, 0]
click at [374, 202] on li "2" at bounding box center [366, 205] width 15 height 15
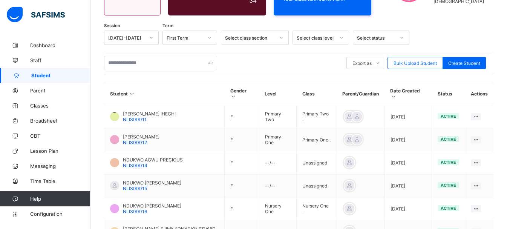
scroll to position [251, 0]
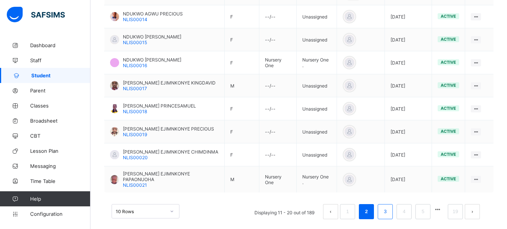
click at [389, 207] on link "3" at bounding box center [385, 212] width 7 height 10
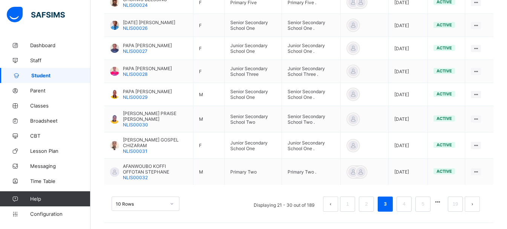
scroll to position [268, 0]
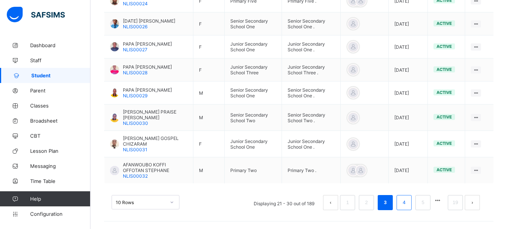
click at [412, 208] on li "4" at bounding box center [404, 202] width 15 height 15
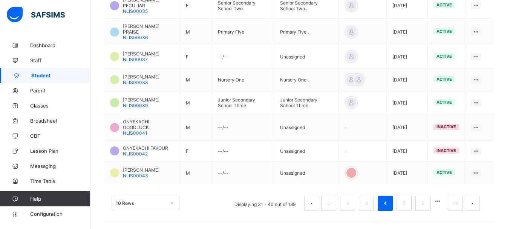
scroll to position [265, 0]
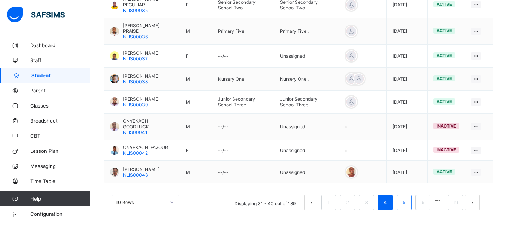
click at [408, 203] on link "5" at bounding box center [404, 203] width 7 height 10
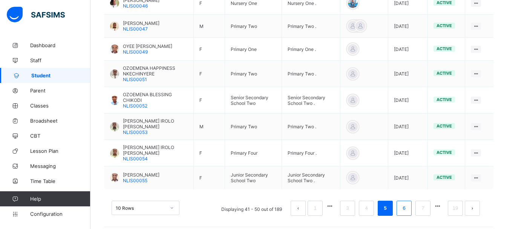
click at [408, 203] on link "6" at bounding box center [404, 208] width 7 height 10
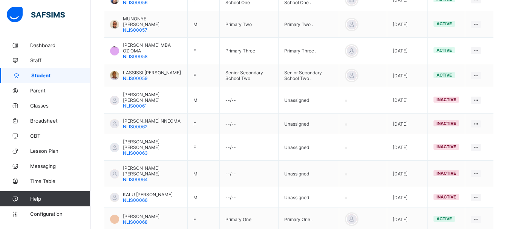
scroll to position [249, 0]
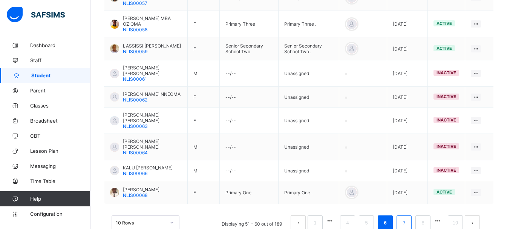
click at [408, 218] on link "7" at bounding box center [404, 223] width 7 height 10
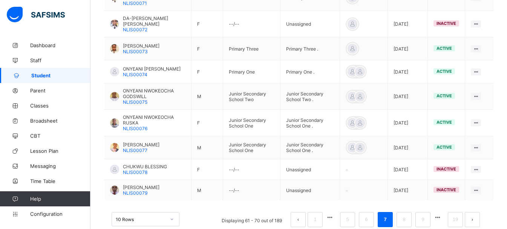
scroll to position [49, 0]
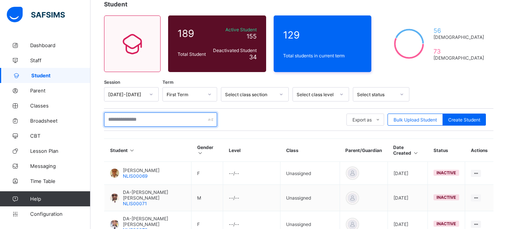
click at [156, 121] on input "text" at bounding box center [160, 119] width 113 height 14
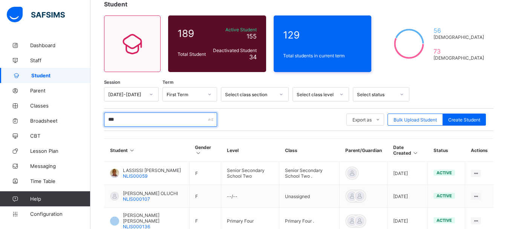
type input "*****"
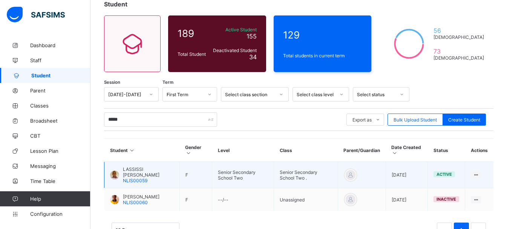
click at [129, 180] on span "NLIS00059" at bounding box center [135, 181] width 25 height 6
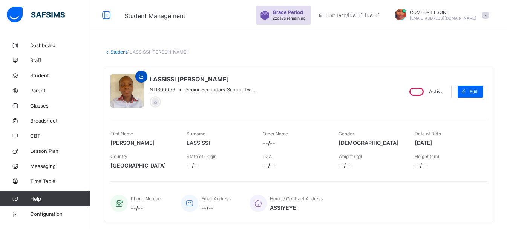
click at [140, 77] on icon at bounding box center [141, 77] width 6 height 6
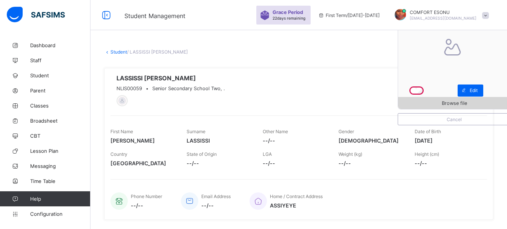
click at [437, 103] on span "Browse file" at bounding box center [454, 103] width 112 height 6
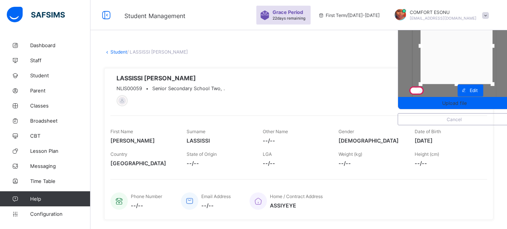
drag, startPoint x: 493, startPoint y: 93, endPoint x: 497, endPoint y: 79, distance: 14.3
click at [497, 79] on div at bounding box center [492, 83] width 11 height 11
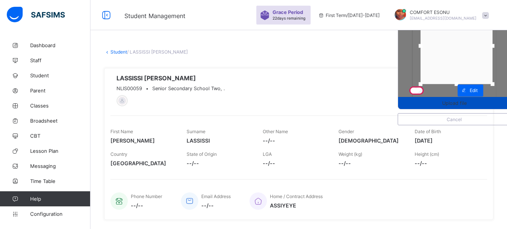
click at [483, 105] on span "Upload file" at bounding box center [454, 103] width 112 height 6
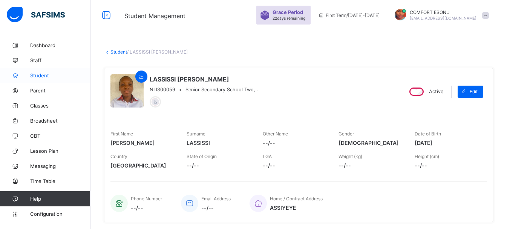
click at [50, 80] on link "Student" at bounding box center [45, 75] width 91 height 15
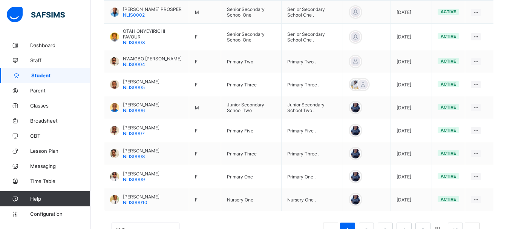
scroll to position [264, 0]
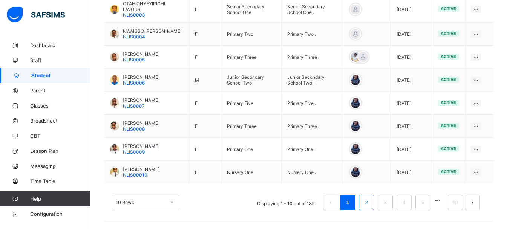
click at [374, 206] on li "2" at bounding box center [366, 202] width 15 height 15
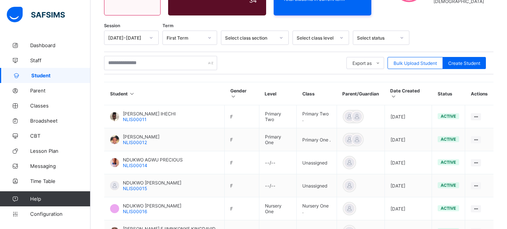
scroll to position [251, 0]
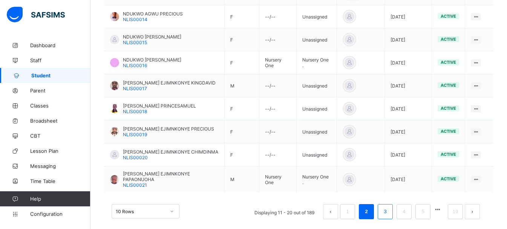
click at [389, 207] on link "3" at bounding box center [385, 212] width 7 height 10
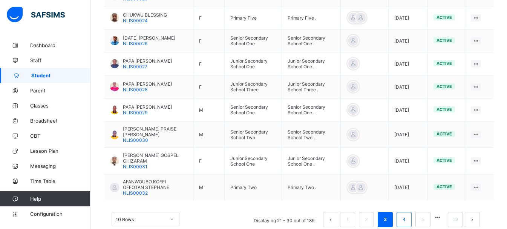
click at [411, 225] on li "4" at bounding box center [404, 219] width 15 height 15
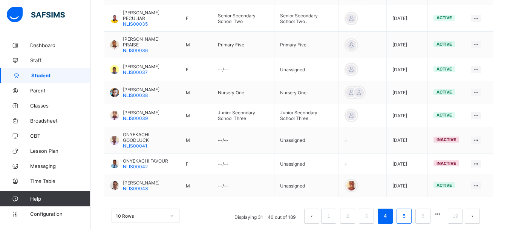
click at [408, 217] on link "5" at bounding box center [404, 216] width 7 height 10
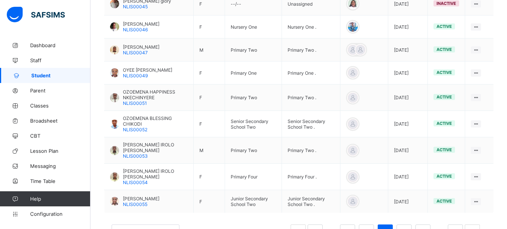
scroll to position [267, 0]
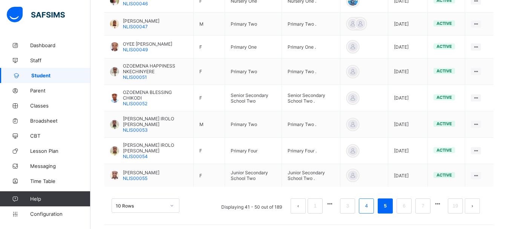
click at [369, 202] on link "4" at bounding box center [366, 206] width 7 height 10
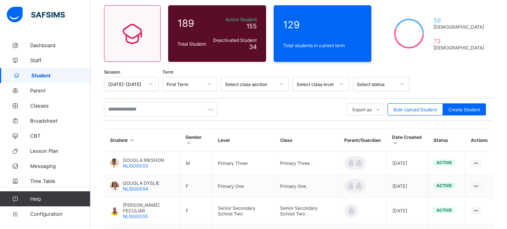
scroll to position [259, 0]
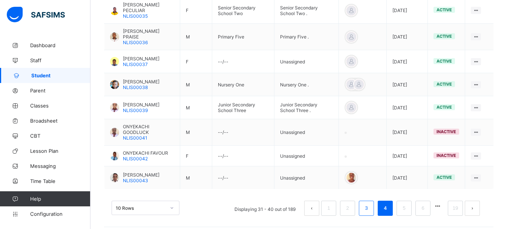
click at [373, 215] on li "3" at bounding box center [366, 208] width 15 height 15
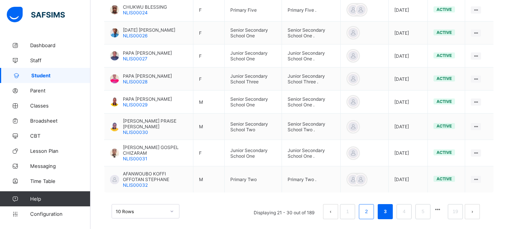
click at [370, 216] on link "2" at bounding box center [366, 212] width 7 height 10
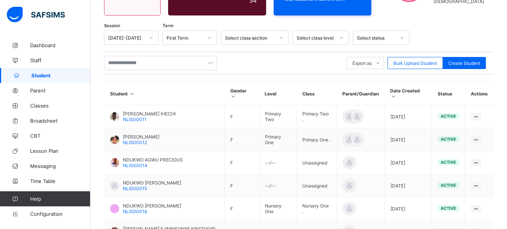
scroll to position [251, 0]
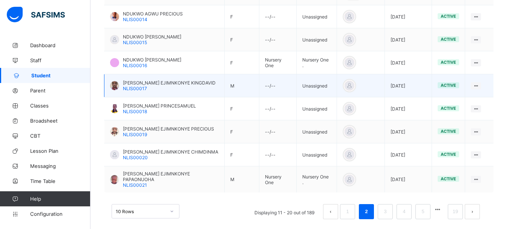
click at [464, 75] on td "active" at bounding box center [448, 85] width 33 height 23
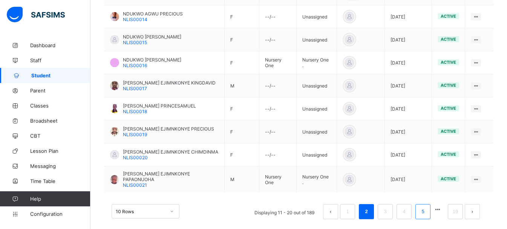
click at [431, 205] on li "5" at bounding box center [423, 211] width 15 height 15
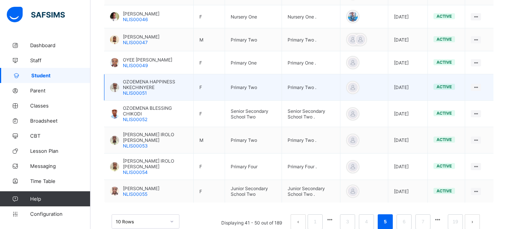
click at [132, 89] on span "OZOEMENA HAPPINESS NKECHINYERE" at bounding box center [155, 84] width 65 height 11
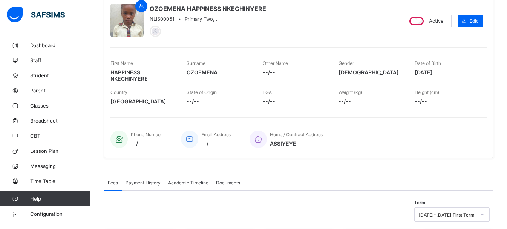
scroll to position [51, 0]
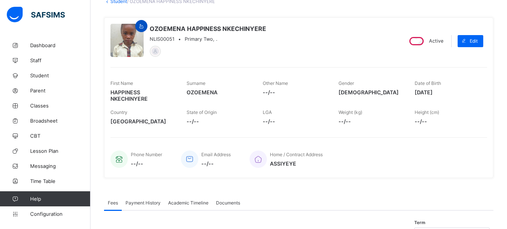
click at [141, 26] on icon at bounding box center [141, 26] width 6 height 6
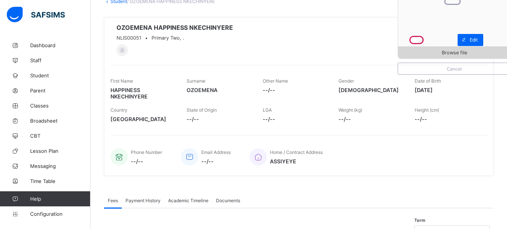
click at [458, 51] on span "Browse file" at bounding box center [454, 53] width 25 height 6
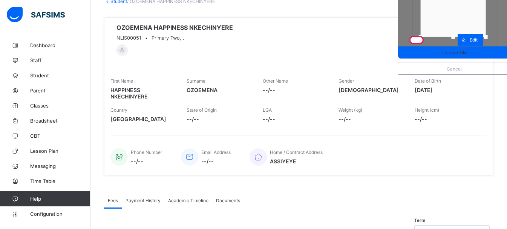
drag, startPoint x: 494, startPoint y: 45, endPoint x: 492, endPoint y: 37, distance: 8.2
click at [488, 37] on div at bounding box center [486, 37] width 4 height 4
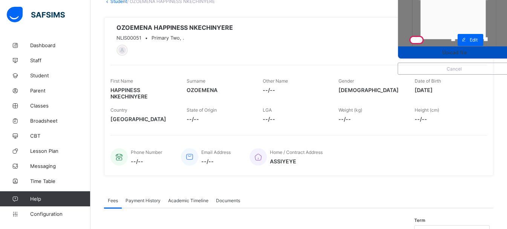
click at [483, 55] on div "Upload file" at bounding box center [454, 52] width 112 height 12
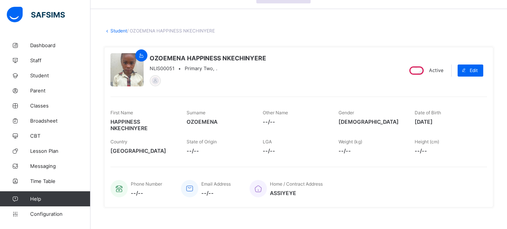
scroll to position [0, 0]
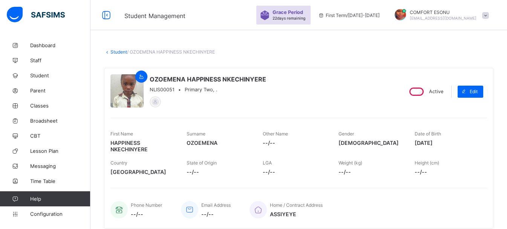
click at [114, 51] on link "Student" at bounding box center [119, 52] width 17 height 6
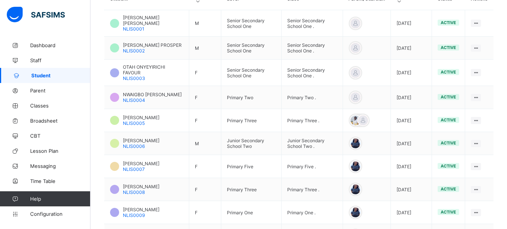
scroll to position [264, 0]
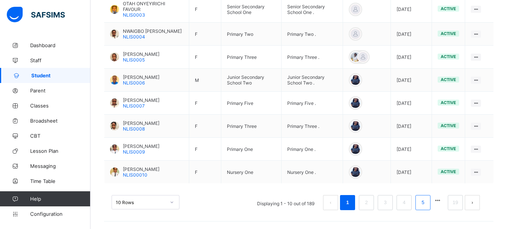
click at [427, 201] on link "5" at bounding box center [422, 203] width 7 height 10
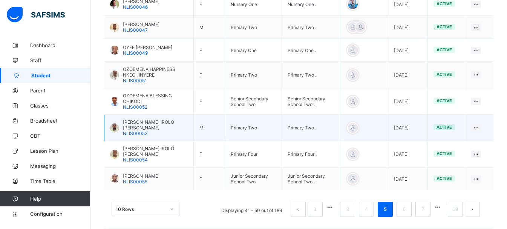
click at [132, 126] on span "[PERSON_NAME] IROLO [PERSON_NAME]" at bounding box center [155, 124] width 65 height 11
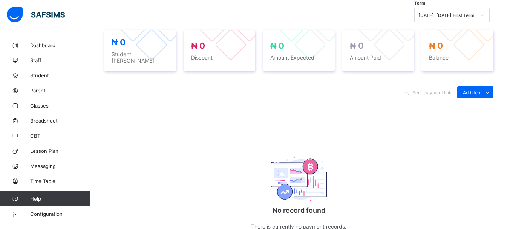
scroll to position [63, 0]
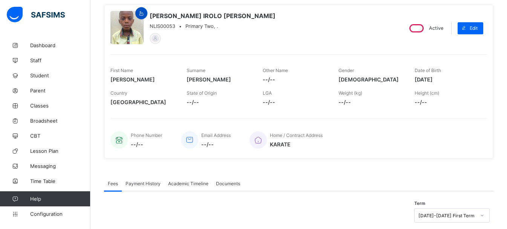
click at [140, 14] on icon at bounding box center [141, 14] width 6 height 6
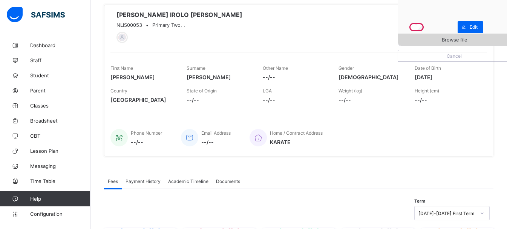
click at [467, 41] on span "Browse file" at bounding box center [454, 40] width 25 height 6
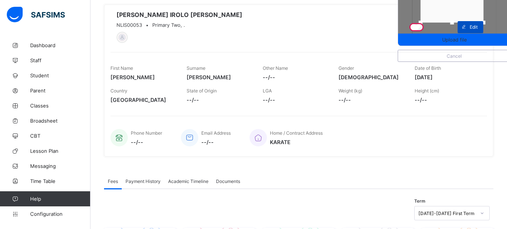
drag, startPoint x: 493, startPoint y: 32, endPoint x: 489, endPoint y: 21, distance: 11.8
click at [487, 21] on div "Upload file Cancel [PERSON_NAME] IROLO [PERSON_NAME] NLIS00053 • Primary Two, .…" at bounding box center [299, 27] width 377 height 32
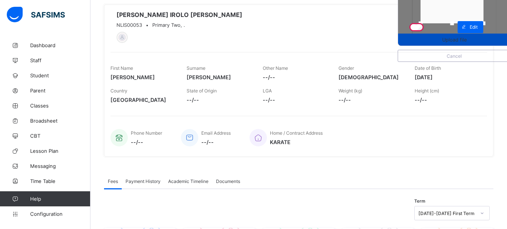
click at [489, 42] on span "Upload file" at bounding box center [454, 40] width 112 height 6
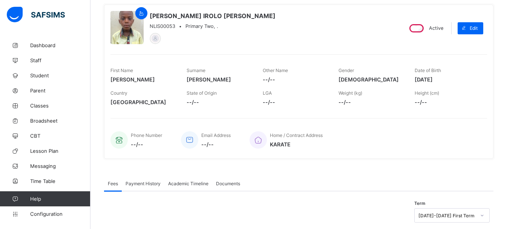
scroll to position [0, 0]
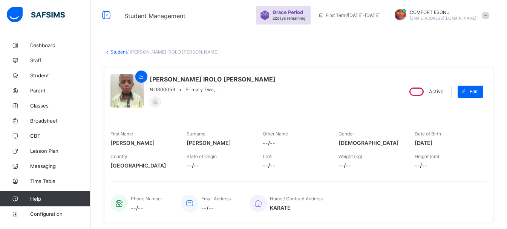
click at [114, 51] on link "Student" at bounding box center [119, 52] width 17 height 6
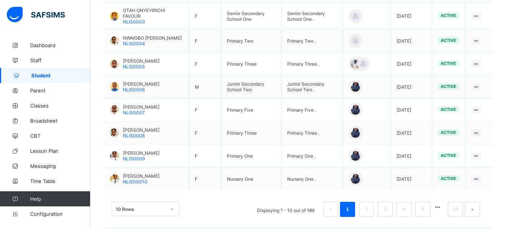
scroll to position [264, 0]
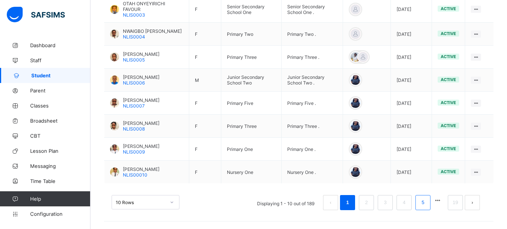
click at [427, 203] on link "5" at bounding box center [422, 203] width 7 height 10
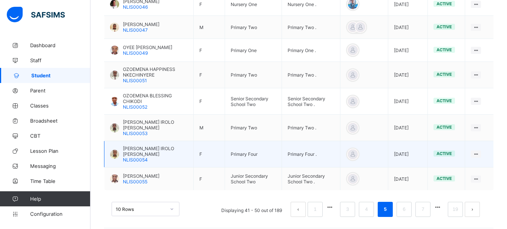
click at [131, 148] on span "[PERSON_NAME] IROLO [PERSON_NAME]" at bounding box center [155, 151] width 65 height 11
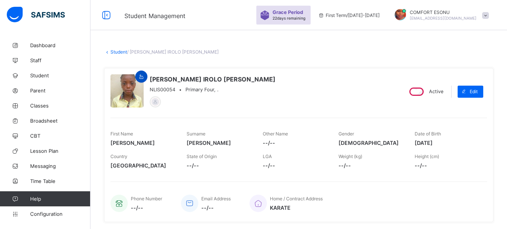
click at [141, 78] on icon at bounding box center [141, 77] width 6 height 6
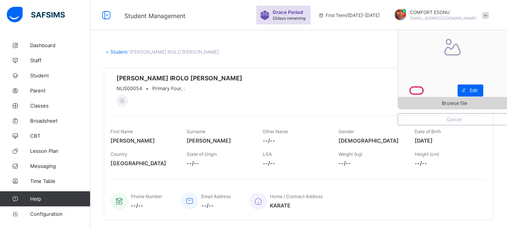
click at [453, 101] on span "Browse file" at bounding box center [454, 103] width 25 height 6
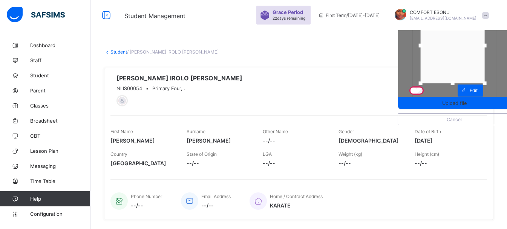
drag, startPoint x: 494, startPoint y: 96, endPoint x: 491, endPoint y: 81, distance: 15.6
click at [487, 81] on div at bounding box center [485, 83] width 4 height 4
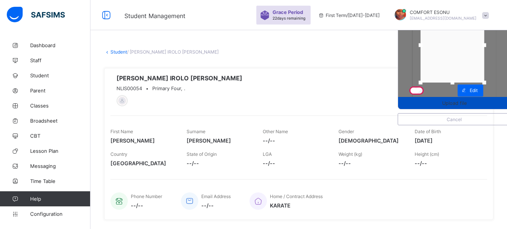
click at [488, 102] on span "Upload file" at bounding box center [454, 103] width 112 height 6
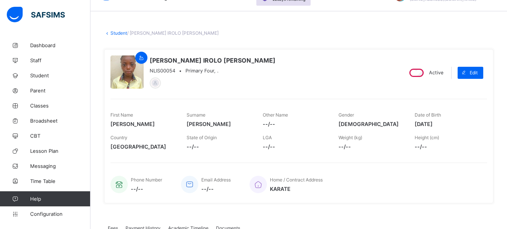
scroll to position [30, 0]
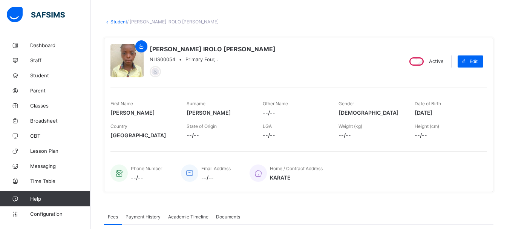
click at [120, 21] on link "Student" at bounding box center [119, 22] width 17 height 6
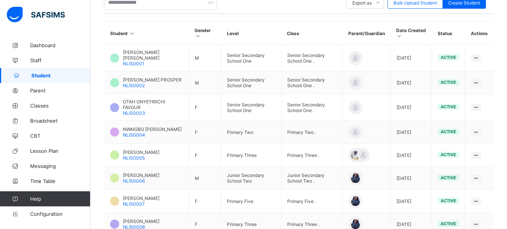
scroll to position [264, 0]
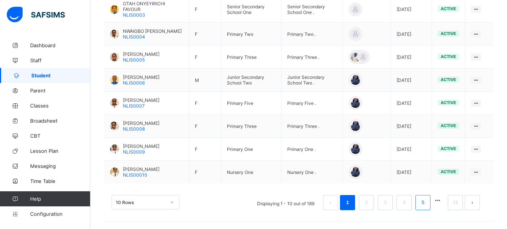
click at [427, 201] on link "5" at bounding box center [422, 203] width 7 height 10
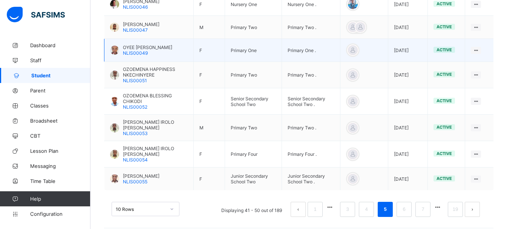
click at [144, 54] on span "NLIS00049" at bounding box center [135, 53] width 25 height 6
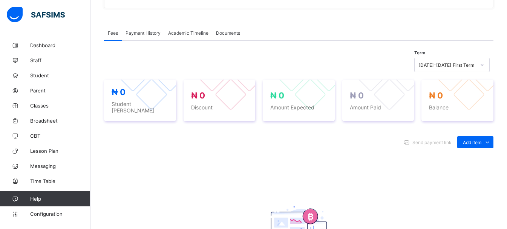
scroll to position [63, 0]
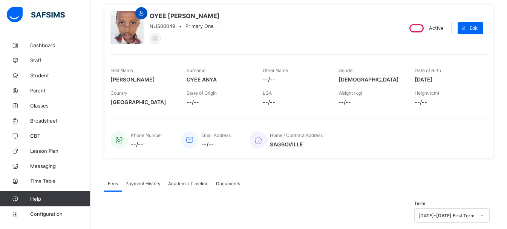
click at [137, 12] on div at bounding box center [141, 13] width 12 height 12
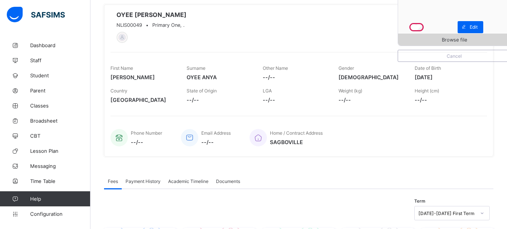
click at [467, 41] on span "Browse file" at bounding box center [454, 40] width 25 height 6
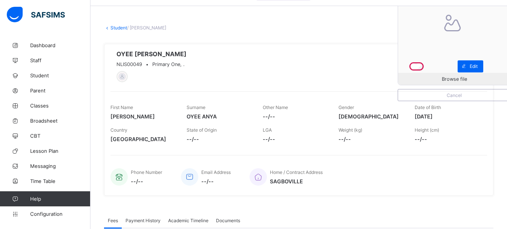
scroll to position [0, 0]
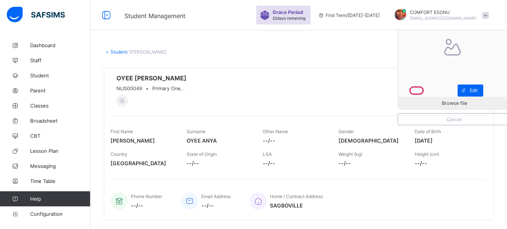
click at [118, 50] on link "Student" at bounding box center [119, 52] width 17 height 6
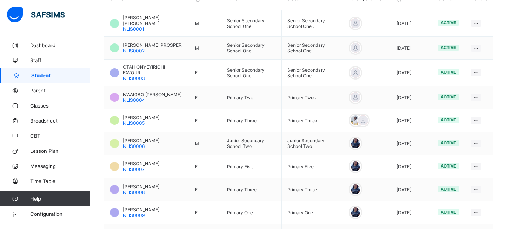
scroll to position [264, 0]
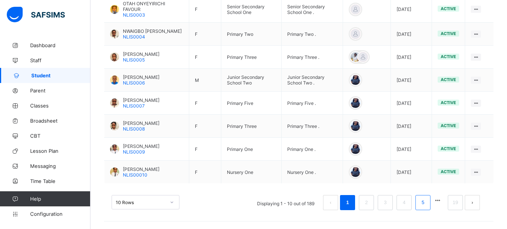
click at [427, 200] on link "5" at bounding box center [422, 203] width 7 height 10
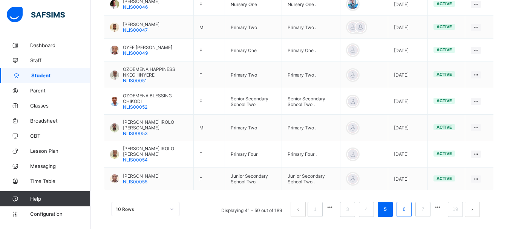
click at [408, 204] on link "6" at bounding box center [404, 209] width 7 height 10
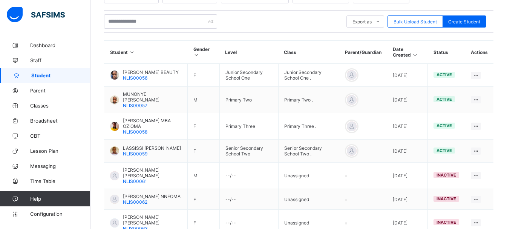
scroll to position [143, 0]
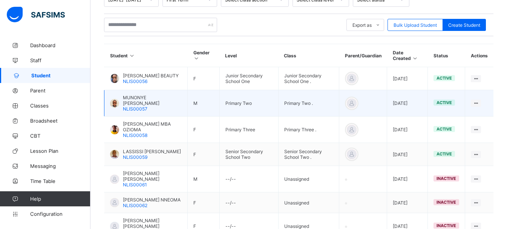
click at [113, 104] on div at bounding box center [114, 103] width 9 height 9
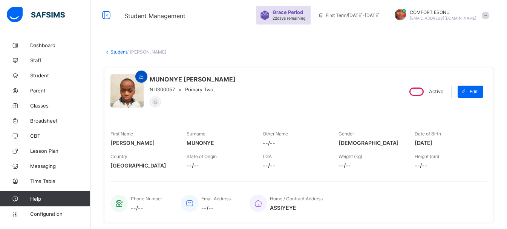
click at [141, 78] on icon at bounding box center [141, 77] width 6 height 6
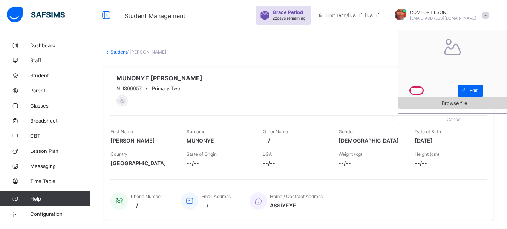
click at [452, 99] on div "Browse file" at bounding box center [454, 103] width 112 height 12
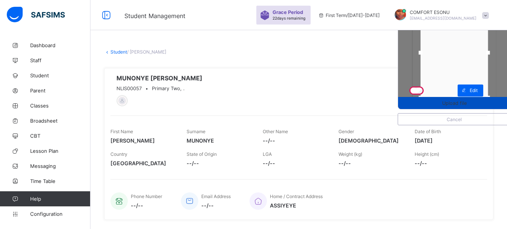
click at [440, 104] on span "Upload file" at bounding box center [454, 103] width 112 height 6
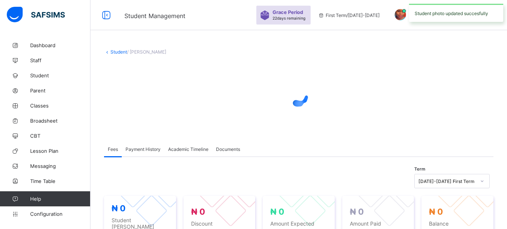
click at [428, 94] on div at bounding box center [299, 96] width 390 height 30
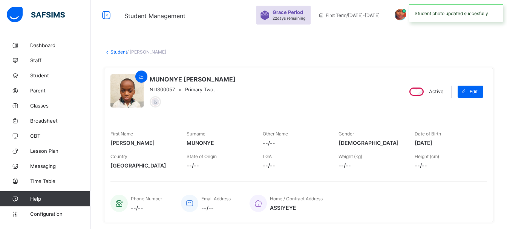
click at [115, 52] on link "Student" at bounding box center [119, 52] width 17 height 6
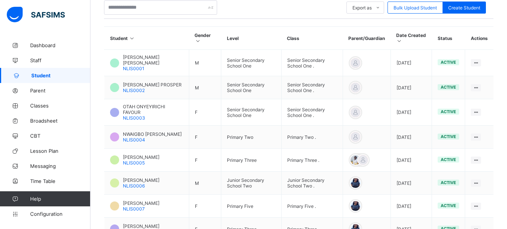
scroll to position [264, 0]
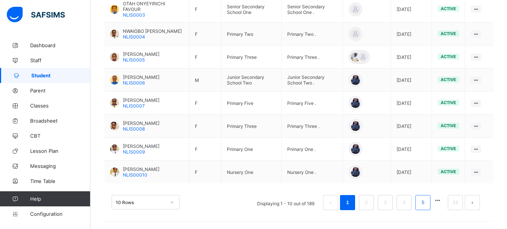
click at [427, 201] on link "5" at bounding box center [422, 203] width 7 height 10
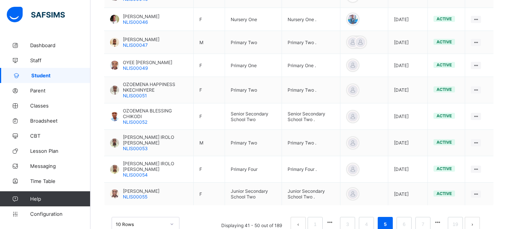
scroll to position [267, 0]
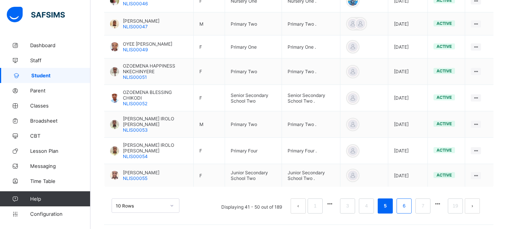
click at [407, 205] on link "6" at bounding box center [404, 206] width 7 height 10
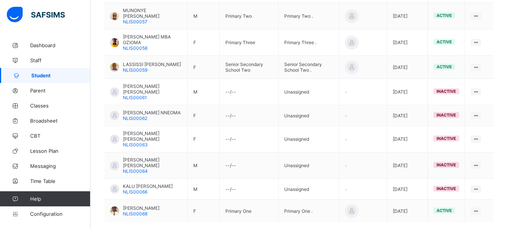
scroll to position [249, 0]
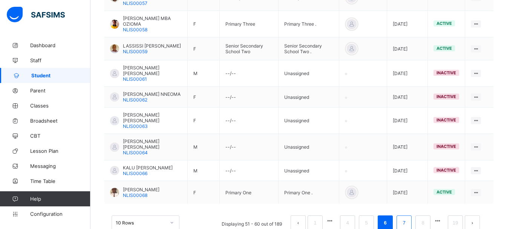
click at [408, 218] on link "7" at bounding box center [404, 223] width 7 height 10
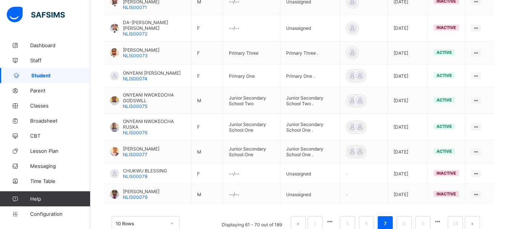
scroll to position [269, 0]
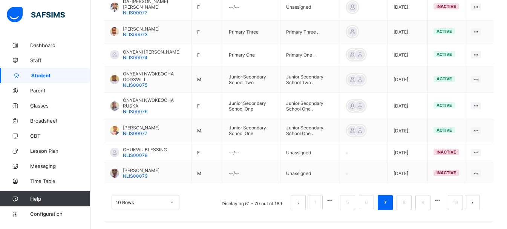
click at [209, 185] on div "10 Rows Displaying 61 - 70 out of 189 1 5 6 7 8 9 19" at bounding box center [299, 199] width 390 height 38
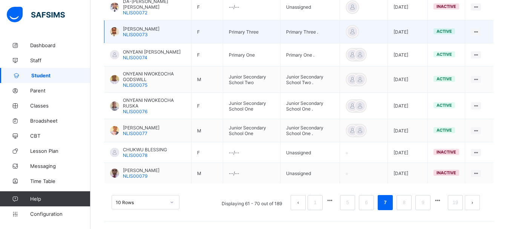
click at [137, 32] on span "NLIS00073" at bounding box center [135, 35] width 25 height 6
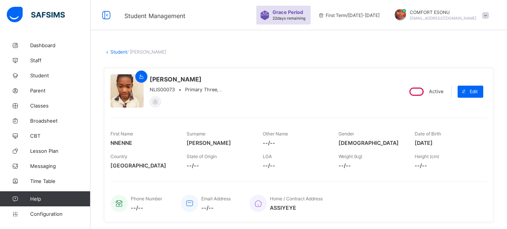
click at [118, 52] on link "Student" at bounding box center [119, 52] width 17 height 6
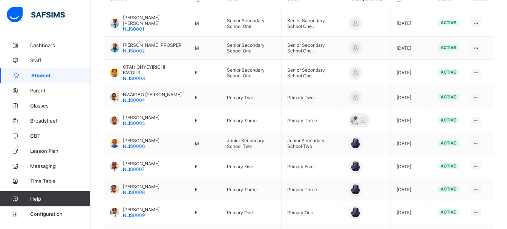
scroll to position [264, 0]
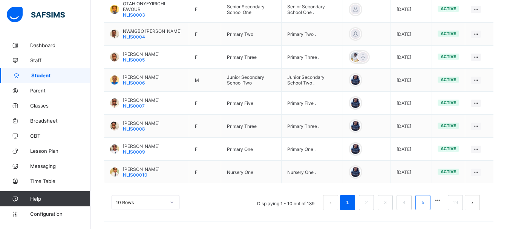
click at [431, 202] on li "5" at bounding box center [423, 202] width 15 height 15
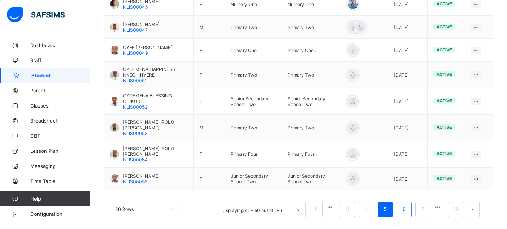
click at [412, 208] on li "6" at bounding box center [404, 209] width 15 height 15
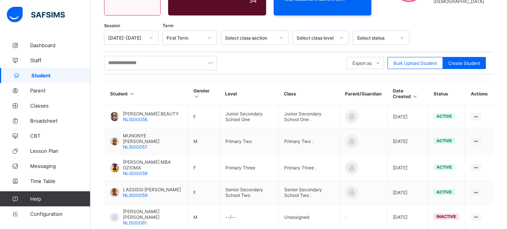
scroll to position [249, 0]
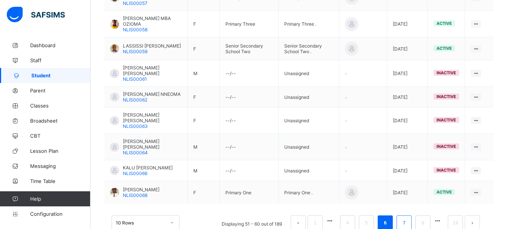
click at [408, 215] on li "7" at bounding box center [404, 222] width 15 height 15
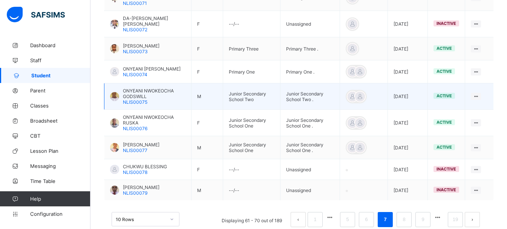
click at [134, 96] on span "ONYEANI NWOKEOCHA GODSWILL" at bounding box center [154, 93] width 63 height 11
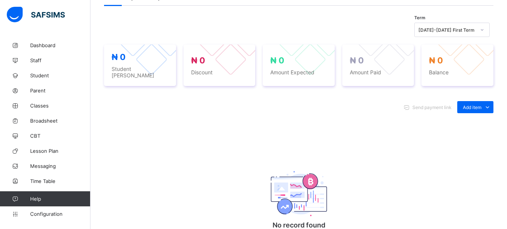
scroll to position [49, 0]
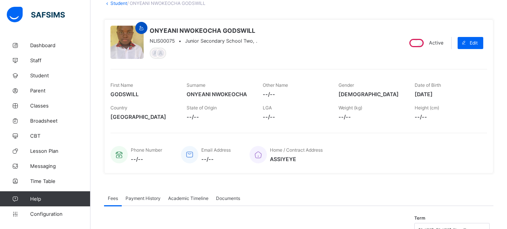
click at [140, 29] on icon at bounding box center [141, 28] width 6 height 6
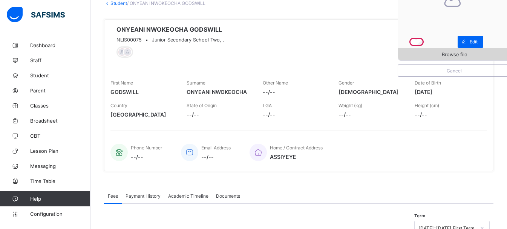
click at [433, 52] on span "Browse file" at bounding box center [454, 55] width 112 height 6
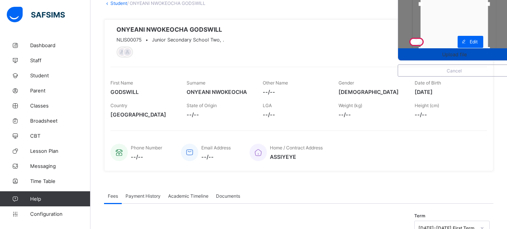
click at [455, 52] on span "Upload file" at bounding box center [454, 55] width 25 height 6
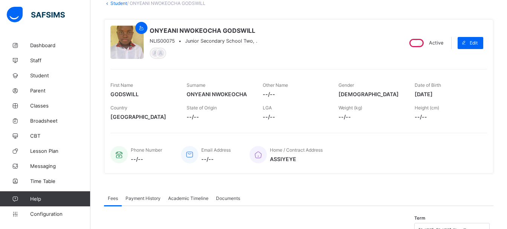
click at [118, 5] on link "Student" at bounding box center [119, 3] width 17 height 6
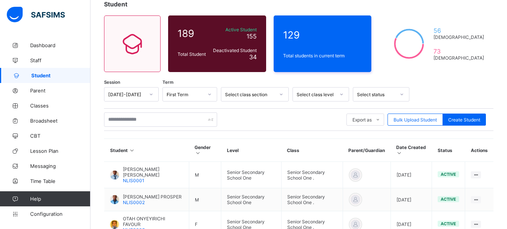
scroll to position [249, 0]
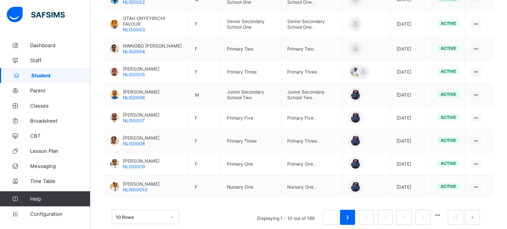
click at [443, 214] on button "button" at bounding box center [438, 215] width 10 height 6
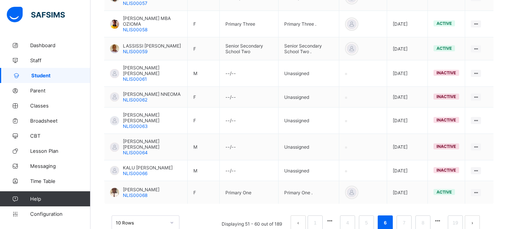
click at [408, 212] on div "10 Rows Displaying 51 - 60 out of 189 1 4 5 6 7 8 19" at bounding box center [299, 219] width 390 height 38
click at [408, 218] on link "7" at bounding box center [404, 223] width 7 height 10
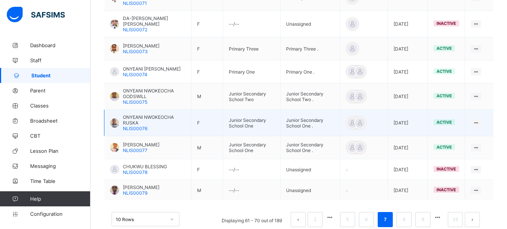
click at [125, 121] on span "ONYEANI NWOKEOCHA RUSKA" at bounding box center [154, 119] width 63 height 11
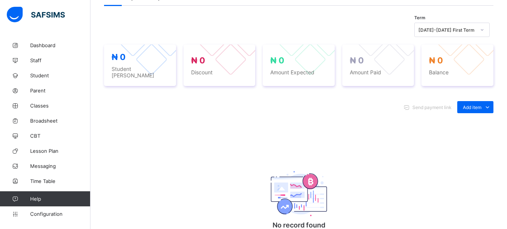
scroll to position [49, 0]
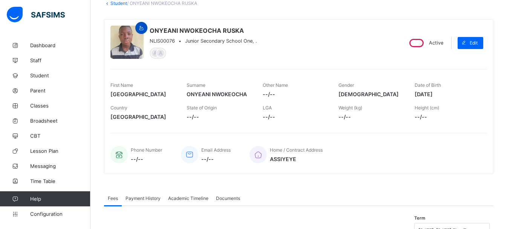
click at [141, 25] on icon at bounding box center [141, 28] width 6 height 6
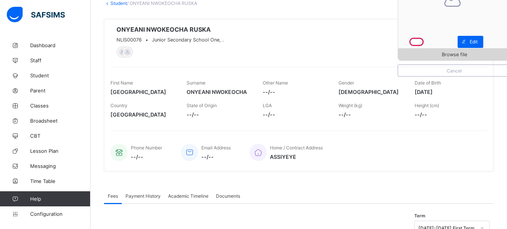
click at [442, 52] on span "Browse file" at bounding box center [454, 55] width 112 height 6
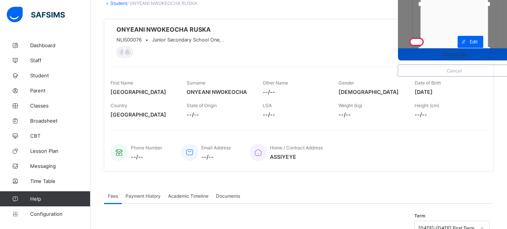
click at [432, 55] on span "Upload file" at bounding box center [454, 55] width 112 height 6
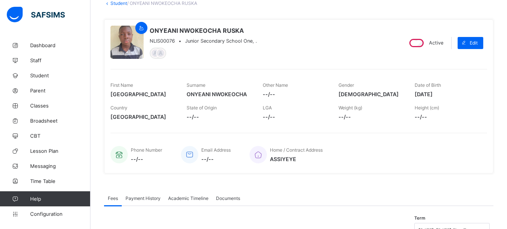
click at [115, 3] on link "Student" at bounding box center [119, 3] width 17 height 6
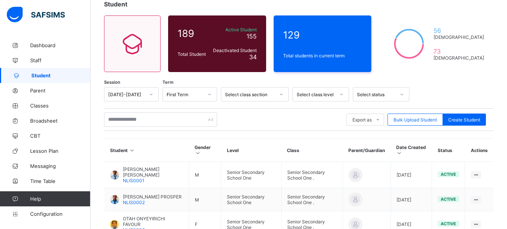
scroll to position [249, 0]
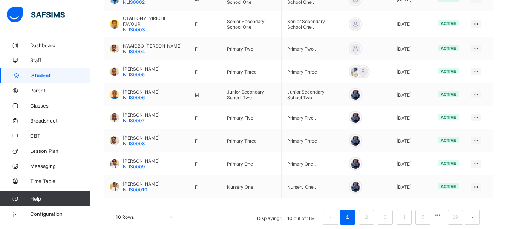
click at [441, 212] on button "button" at bounding box center [438, 215] width 10 height 6
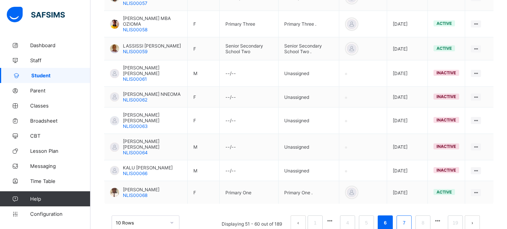
click at [408, 218] on link "7" at bounding box center [404, 223] width 7 height 10
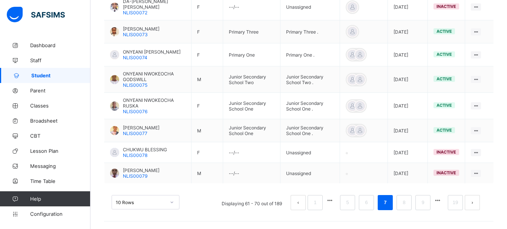
scroll to position [269, 0]
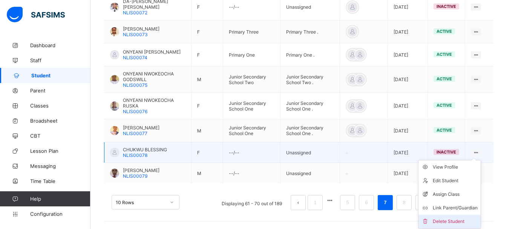
click at [454, 215] on li "Delete Student" at bounding box center [450, 222] width 62 height 14
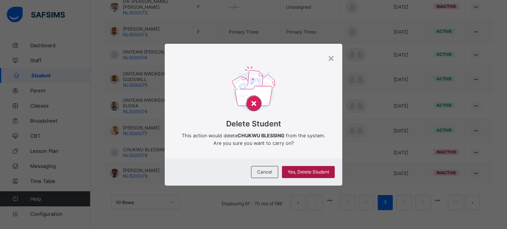
click at [309, 167] on div "Yes, Delete Student" at bounding box center [308, 172] width 53 height 12
click at [309, 173] on span "Yes, Delete Student" at bounding box center [308, 172] width 41 height 6
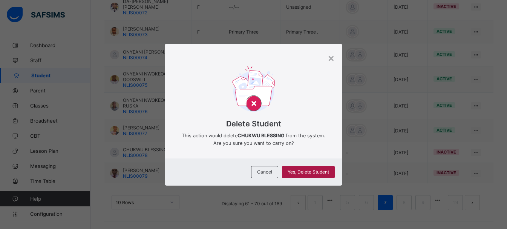
click at [309, 173] on span "Yes, Delete Student" at bounding box center [308, 172] width 41 height 6
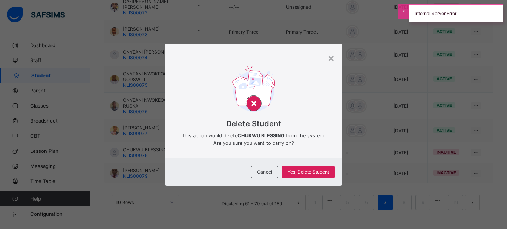
click at [337, 54] on div at bounding box center [254, 49] width 178 height 11
click at [332, 58] on div "×" at bounding box center [331, 57] width 7 height 13
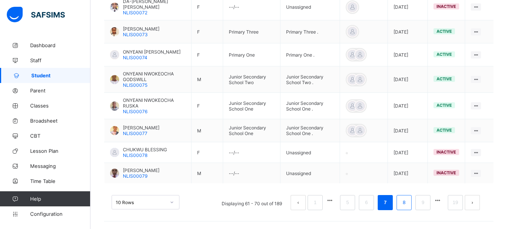
click at [412, 200] on li "8" at bounding box center [404, 202] width 15 height 15
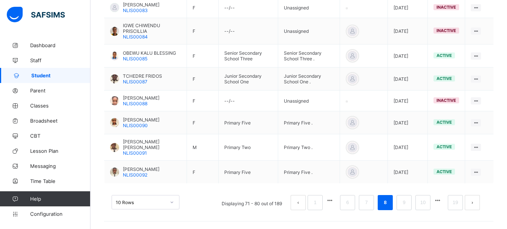
scroll to position [260, 0]
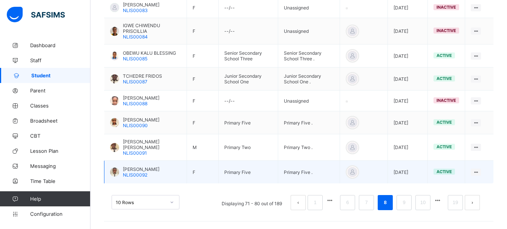
click at [144, 170] on span "[PERSON_NAME]" at bounding box center [141, 169] width 37 height 6
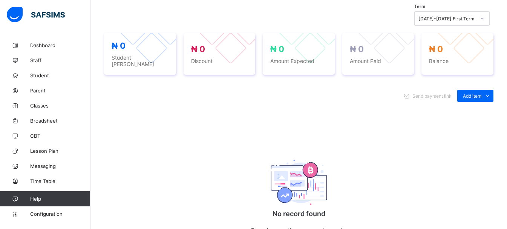
scroll to position [60, 0]
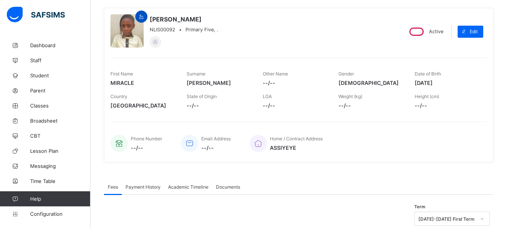
click at [143, 17] on icon at bounding box center [141, 17] width 6 height 6
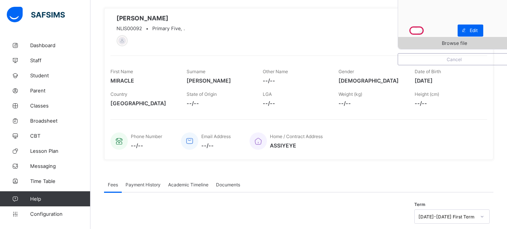
click at [421, 43] on span "Browse file" at bounding box center [454, 43] width 112 height 6
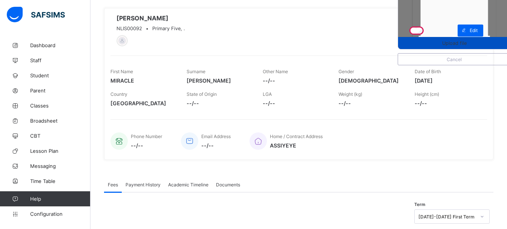
click at [423, 46] on div "Upload file" at bounding box center [454, 43] width 112 height 12
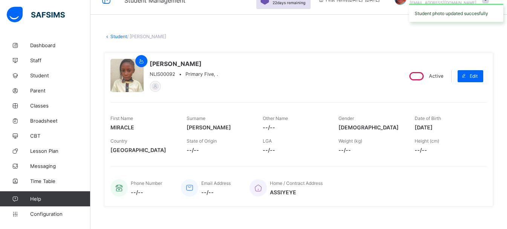
scroll to position [0, 0]
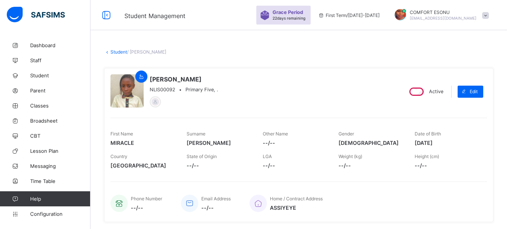
click at [118, 52] on link "Student" at bounding box center [119, 52] width 17 height 6
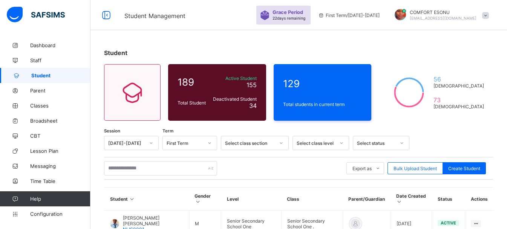
scroll to position [264, 0]
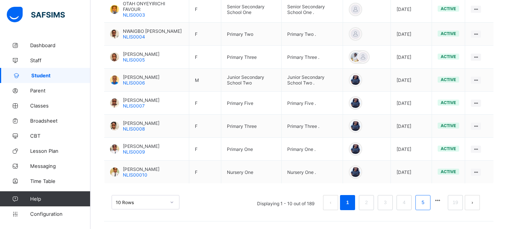
click at [427, 204] on link "5" at bounding box center [422, 203] width 7 height 10
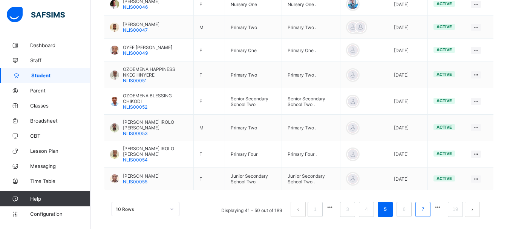
click at [427, 204] on link "7" at bounding box center [422, 209] width 7 height 10
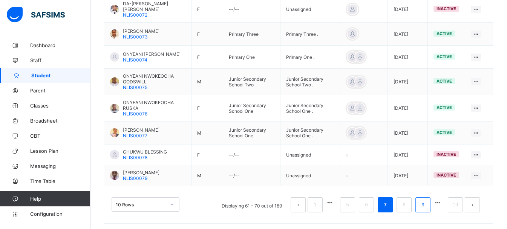
click at [426, 207] on link "9" at bounding box center [422, 205] width 7 height 10
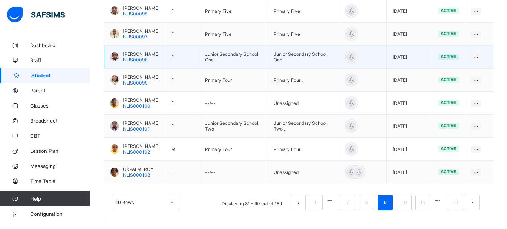
click at [122, 54] on div "[PERSON_NAME] NLIS00098" at bounding box center [134, 56] width 49 height 11
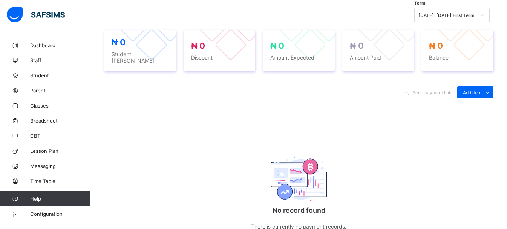
scroll to position [63, 0]
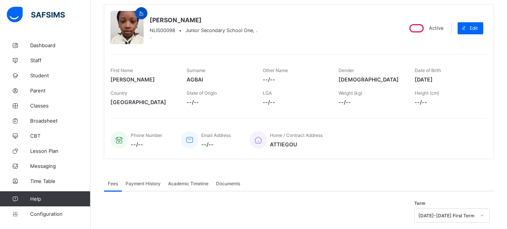
click at [138, 14] on icon at bounding box center [141, 14] width 6 height 6
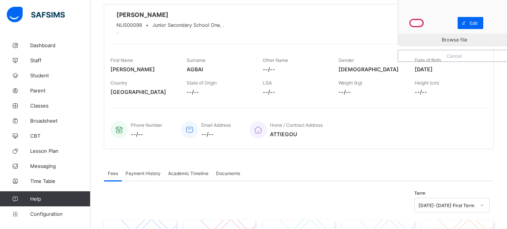
scroll to position [0, 0]
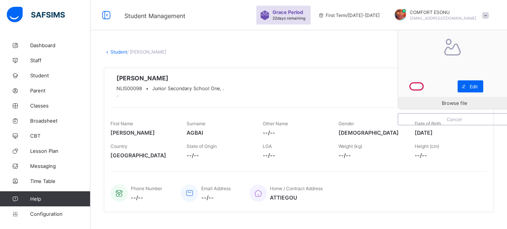
click at [118, 52] on link "Student" at bounding box center [119, 52] width 17 height 6
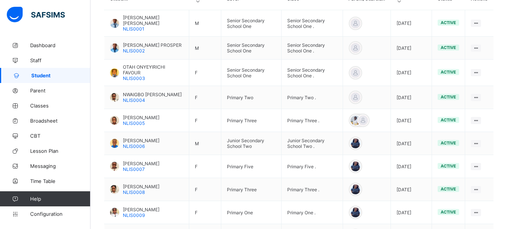
scroll to position [264, 0]
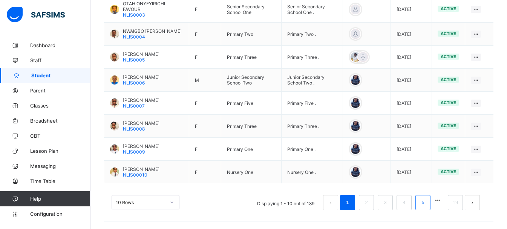
click at [427, 206] on link "5" at bounding box center [422, 203] width 7 height 10
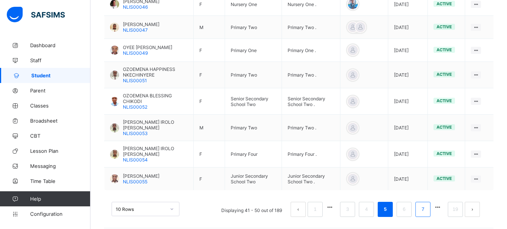
click at [427, 206] on link "7" at bounding box center [422, 209] width 7 height 10
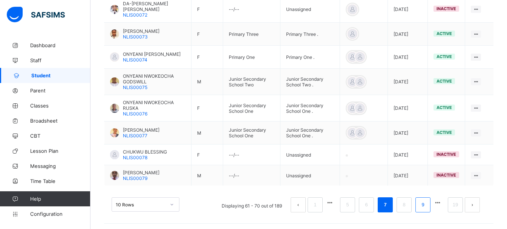
click at [427, 206] on link "9" at bounding box center [422, 205] width 7 height 10
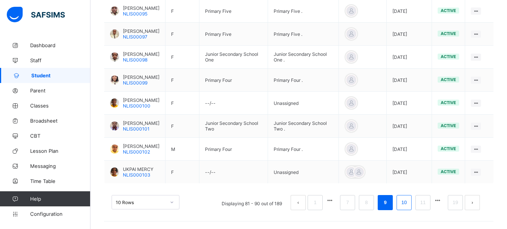
click at [409, 203] on link "10" at bounding box center [404, 203] width 10 height 10
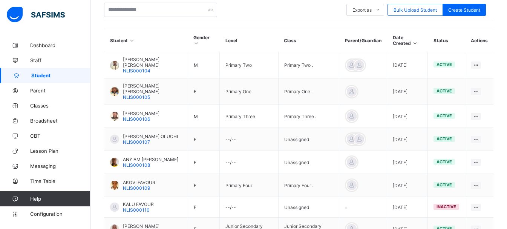
scroll to position [158, 0]
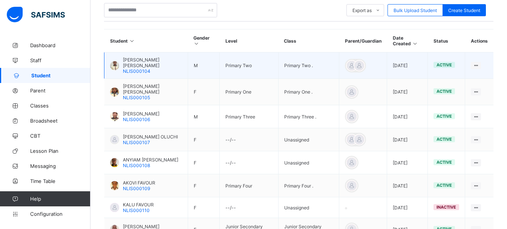
click at [140, 63] on span "[PERSON_NAME] [PERSON_NAME]" at bounding box center [152, 62] width 59 height 11
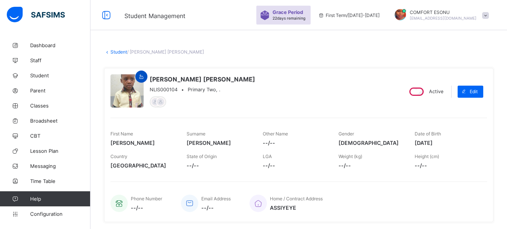
click at [141, 78] on icon at bounding box center [141, 77] width 6 height 6
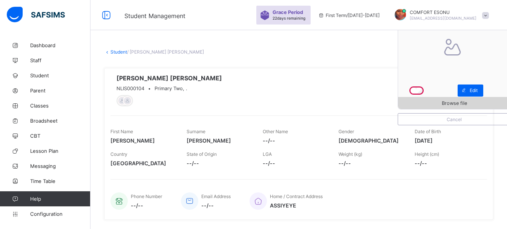
click at [467, 103] on span "Browse file" at bounding box center [454, 103] width 25 height 6
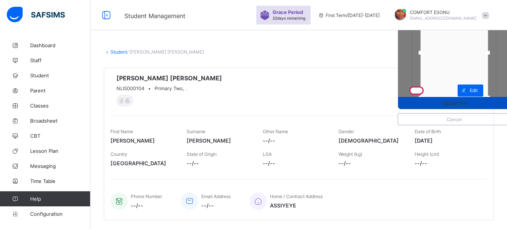
click at [456, 103] on span "Upload file" at bounding box center [454, 103] width 25 height 6
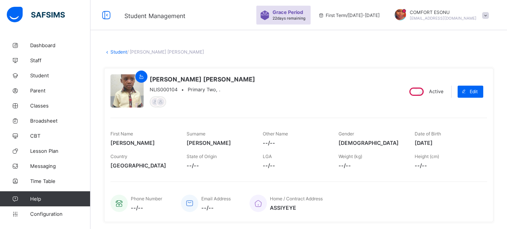
click at [120, 54] on link "Student" at bounding box center [119, 52] width 17 height 6
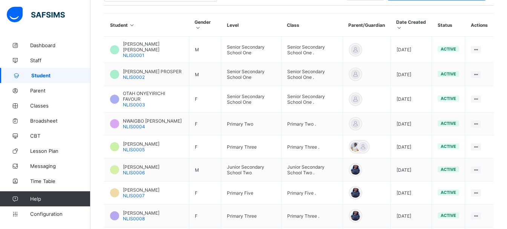
scroll to position [257, 0]
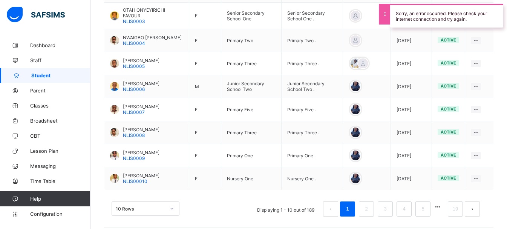
click at [437, 208] on ul "Displaying 1 - 10 out of 189 1 2 3 4 5 19" at bounding box center [369, 208] width 235 height 15
click at [442, 209] on button "button" at bounding box center [438, 207] width 10 height 6
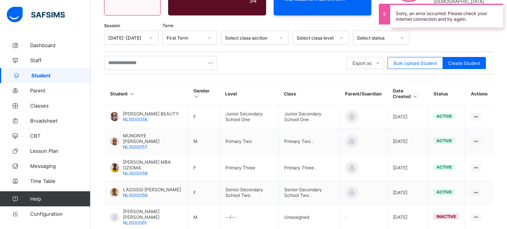
scroll to position [249, 0]
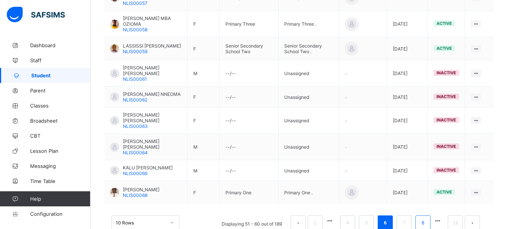
click at [427, 218] on link "8" at bounding box center [422, 223] width 7 height 10
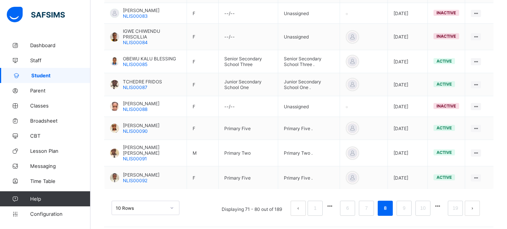
click at [428, 200] on div "10 Rows Displaying 71 - 80 out of 189 1 6 7 8 9 10 19" at bounding box center [299, 205] width 390 height 38
click at [412, 210] on li "9" at bounding box center [404, 208] width 15 height 15
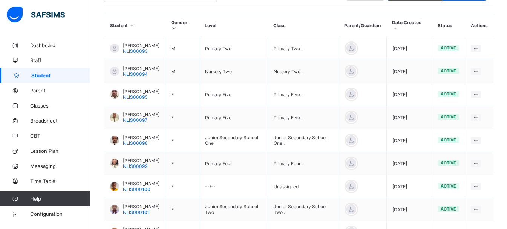
scroll to position [158, 0]
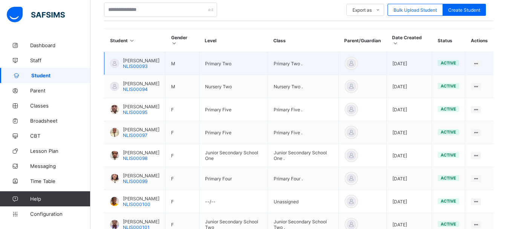
click at [113, 58] on div "[PERSON_NAME] NLIS00093" at bounding box center [134, 63] width 49 height 11
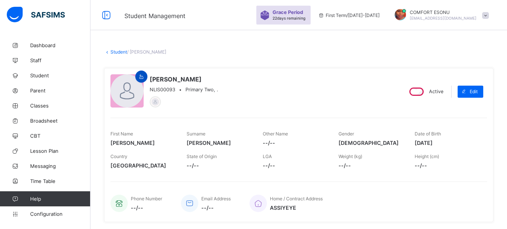
click at [142, 77] on icon at bounding box center [141, 77] width 6 height 6
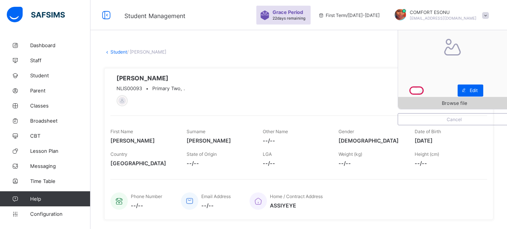
click at [464, 105] on span "Browse file" at bounding box center [454, 103] width 25 height 6
click at [455, 107] on div "Browse file" at bounding box center [454, 103] width 112 height 12
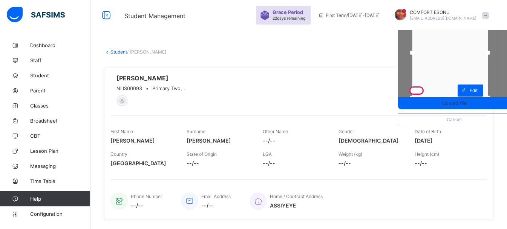
drag, startPoint x: 426, startPoint y: 54, endPoint x: 417, endPoint y: 55, distance: 9.1
click at [417, 55] on div at bounding box center [412, 52] width 11 height 11
drag, startPoint x: 493, startPoint y: 53, endPoint x: 498, endPoint y: 54, distance: 4.9
click at [492, 54] on div at bounding box center [490, 53] width 4 height 4
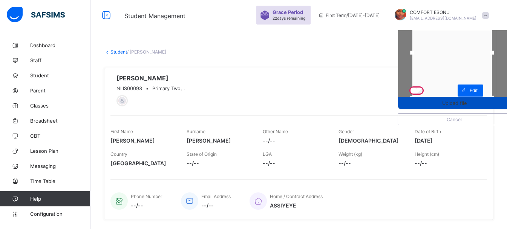
click at [470, 106] on div "Upload file" at bounding box center [454, 103] width 112 height 12
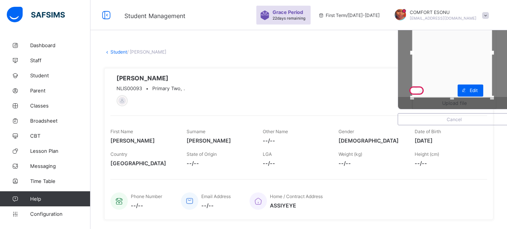
click at [352, 112] on div "Upload file Cancel [PERSON_NAME] NLIS00093 • Primary Two, . Active Edit First N…" at bounding box center [299, 144] width 390 height 152
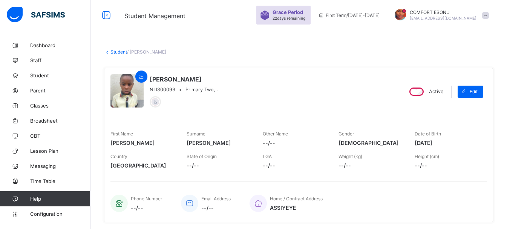
click at [117, 52] on link "Student" at bounding box center [119, 52] width 17 height 6
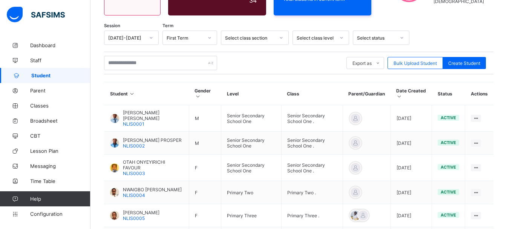
scroll to position [264, 0]
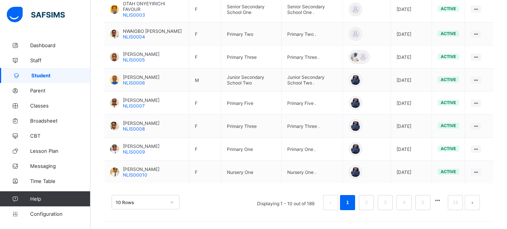
click at [442, 201] on button "button" at bounding box center [438, 200] width 10 height 6
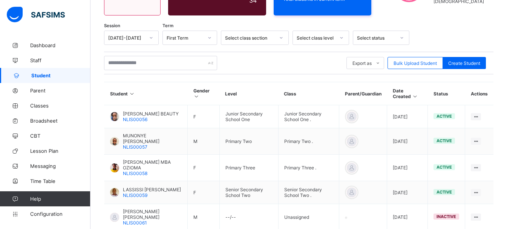
scroll to position [249, 0]
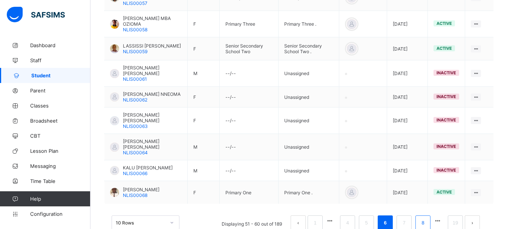
click at [427, 218] on link "8" at bounding box center [422, 223] width 7 height 10
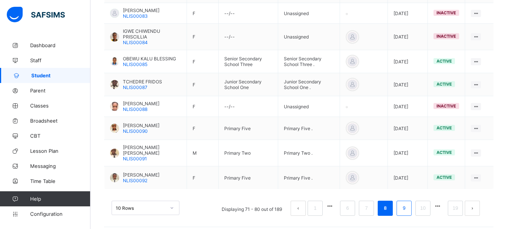
click at [408, 213] on link "9" at bounding box center [404, 208] width 7 height 10
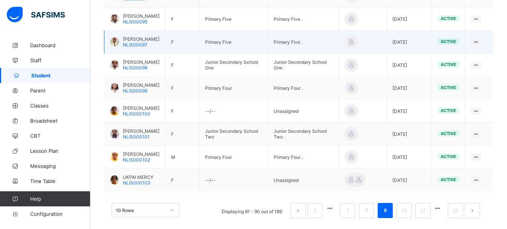
click at [120, 43] on div "[PERSON_NAME] NLIS00097" at bounding box center [134, 41] width 49 height 11
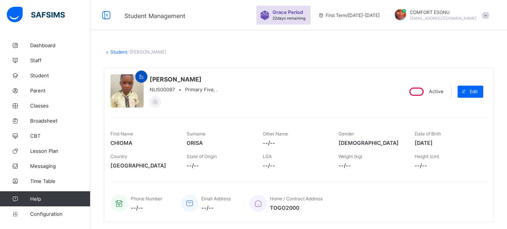
click at [138, 80] on div at bounding box center [141, 77] width 12 height 12
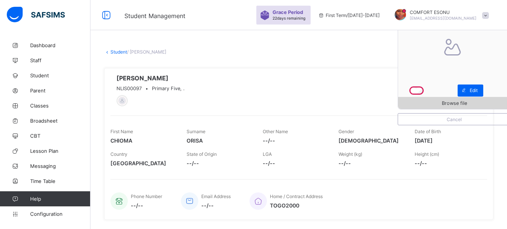
click at [429, 105] on span "Browse file" at bounding box center [454, 103] width 112 height 6
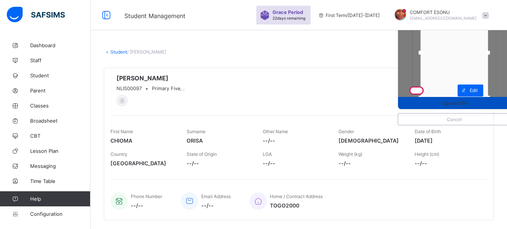
click at [457, 105] on span "Upload file" at bounding box center [454, 103] width 25 height 6
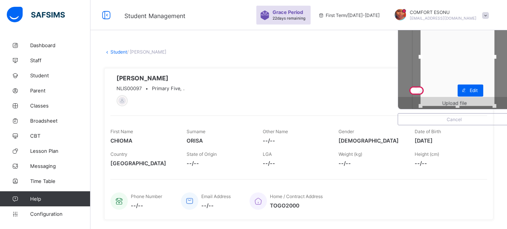
drag, startPoint x: 494, startPoint y: 97, endPoint x: 500, endPoint y: 105, distance: 10.5
click at [500, 105] on div "Upload file" at bounding box center [454, 52] width 113 height 113
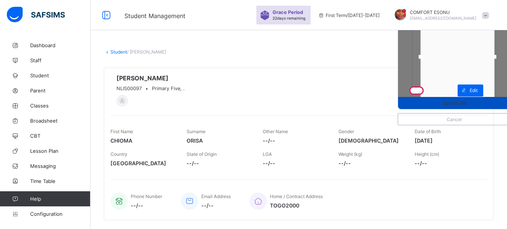
click at [444, 103] on span "Upload file" at bounding box center [454, 103] width 112 height 6
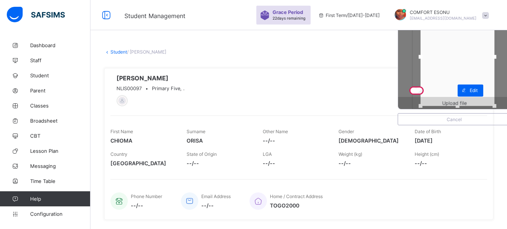
click at [444, 103] on div "Upload file" at bounding box center [454, 103] width 112 height 12
click at [444, 103] on span "Upload file" at bounding box center [454, 103] width 112 height 6
click at [451, 165] on span "--/--" at bounding box center [447, 163] width 65 height 6
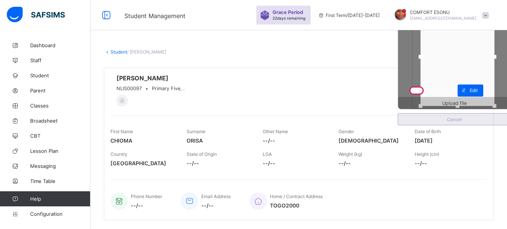
click at [457, 121] on span "Cancel" at bounding box center [454, 120] width 101 height 6
click at [457, 121] on div "First Name [PERSON_NAME] Surname ORISA Other Name --/-- Gender [DEMOGRAPHIC_DAT…" at bounding box center [299, 142] width 377 height 55
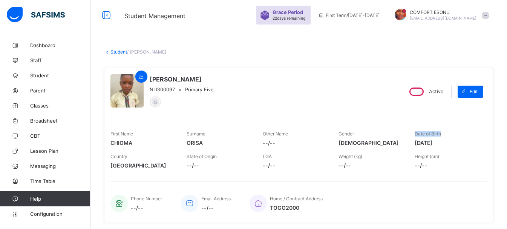
click at [457, 121] on div "First Name [PERSON_NAME] Surname ORISA Other Name --/-- Gender [DEMOGRAPHIC_DAT…" at bounding box center [299, 145] width 377 height 55
click at [141, 77] on icon at bounding box center [141, 77] width 6 height 6
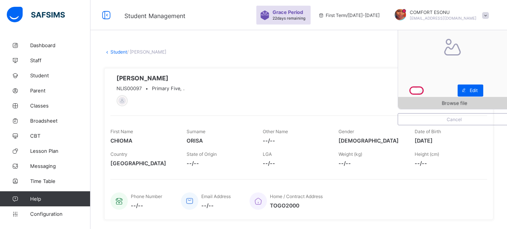
click at [453, 107] on div "Browse file" at bounding box center [454, 103] width 112 height 12
click at [452, 101] on span "Browse file" at bounding box center [454, 103] width 25 height 6
click at [452, 101] on div "Browse file" at bounding box center [454, 103] width 112 height 12
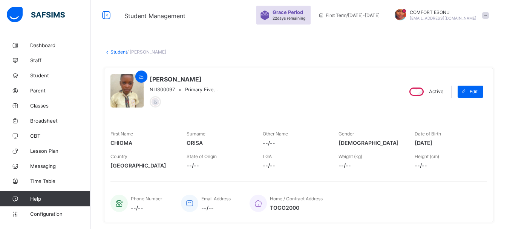
click at [122, 52] on link "Student" at bounding box center [119, 52] width 17 height 6
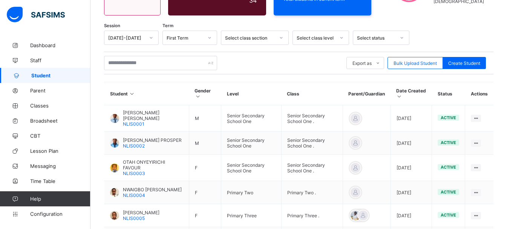
scroll to position [264, 0]
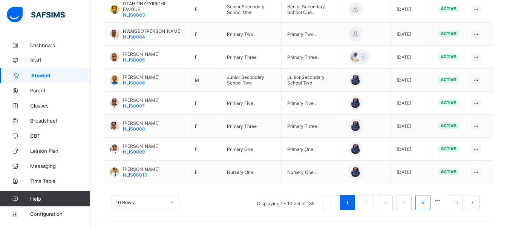
click at [431, 205] on li "5" at bounding box center [423, 202] width 15 height 15
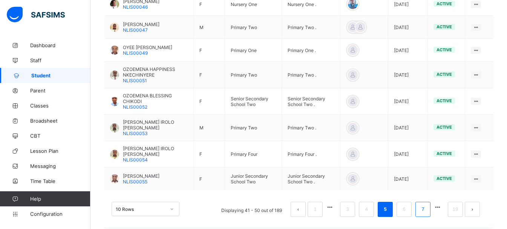
click at [427, 204] on link "7" at bounding box center [422, 209] width 7 height 10
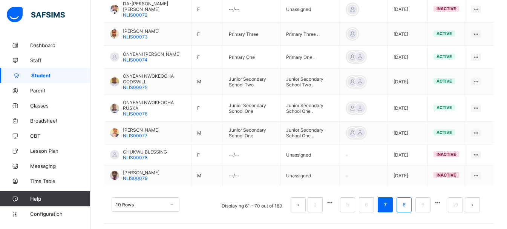
click at [408, 206] on link "8" at bounding box center [404, 205] width 7 height 10
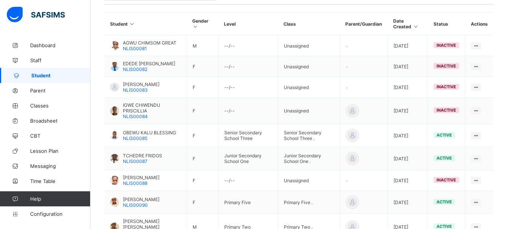
scroll to position [260, 0]
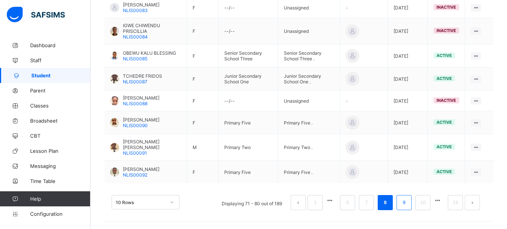
click at [407, 197] on li "9" at bounding box center [404, 202] width 15 height 15
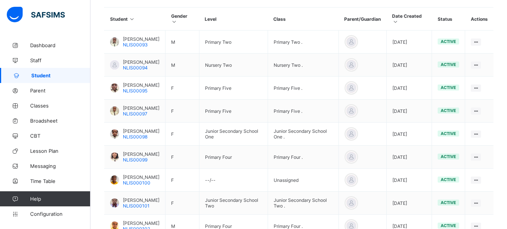
scroll to position [173, 0]
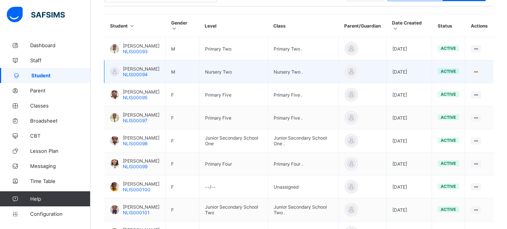
click at [130, 68] on span "[PERSON_NAME]" at bounding box center [141, 69] width 37 height 6
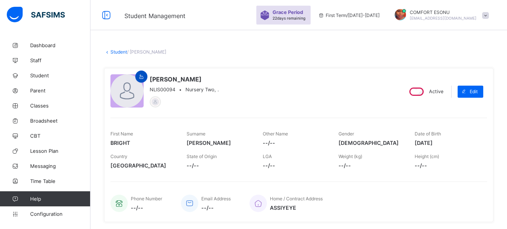
click at [140, 74] on icon at bounding box center [141, 77] width 6 height 6
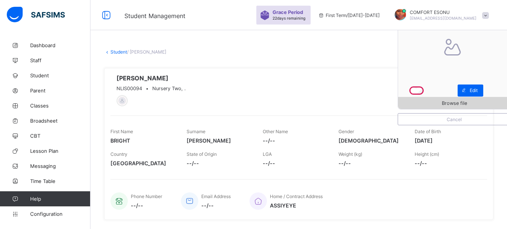
click at [450, 104] on span "Browse file" at bounding box center [454, 103] width 25 height 6
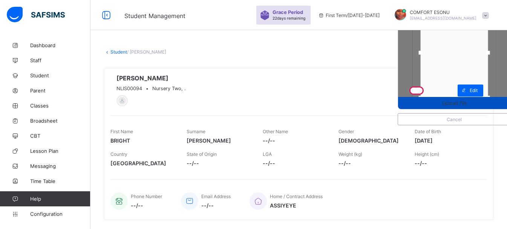
click at [436, 107] on div "Upload file" at bounding box center [454, 103] width 112 height 12
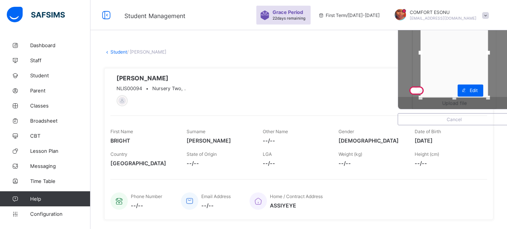
click at [430, 100] on div "Upload file" at bounding box center [454, 103] width 112 height 12
click at [455, 102] on div "Upload file" at bounding box center [454, 103] width 112 height 12
click at [455, 103] on div "Upload file" at bounding box center [454, 103] width 112 height 12
click at [455, 103] on span "Upload file" at bounding box center [454, 103] width 25 height 6
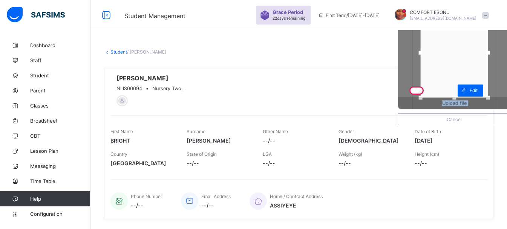
click at [455, 103] on span "Upload file" at bounding box center [454, 103] width 25 height 6
click at [450, 86] on div at bounding box center [455, 53] width 68 height 90
click at [448, 84] on div at bounding box center [455, 53] width 68 height 90
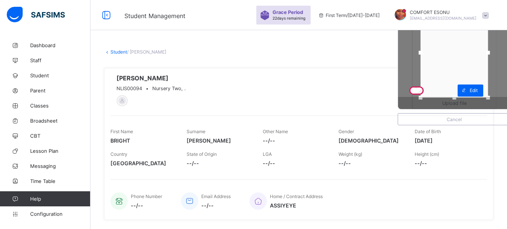
click at [486, 187] on div "Phone Number --/-- Email Address --/-- Home / Contract Address ASSIYEYE" at bounding box center [299, 196] width 377 height 34
drag, startPoint x: 492, startPoint y: 95, endPoint x: 494, endPoint y: 101, distance: 5.7
click at [494, 101] on div "Upload file" at bounding box center [454, 52] width 113 height 113
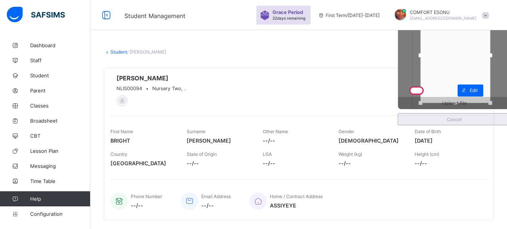
click at [457, 120] on span "Cancel" at bounding box center [454, 120] width 101 height 6
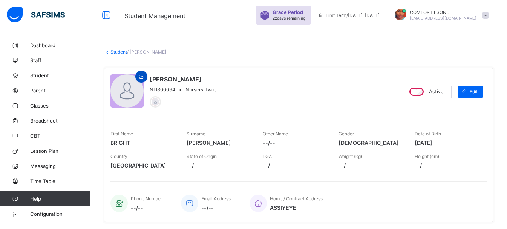
click at [143, 77] on icon at bounding box center [141, 77] width 6 height 6
click at [150, 77] on span "[PERSON_NAME]" at bounding box center [184, 79] width 69 height 8
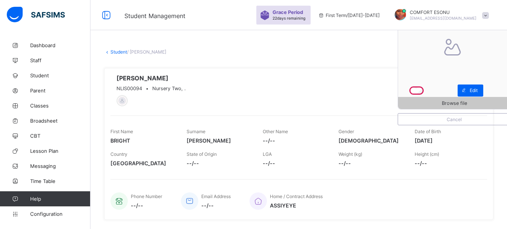
click at [252, 105] on div "Browse file Cancel [PERSON_NAME] NLIS00094 • Nursery Two, ." at bounding box center [254, 90] width 286 height 32
click at [425, 102] on div "Browse file" at bounding box center [454, 103] width 112 height 12
click at [463, 101] on div "Browse file" at bounding box center [454, 103] width 112 height 12
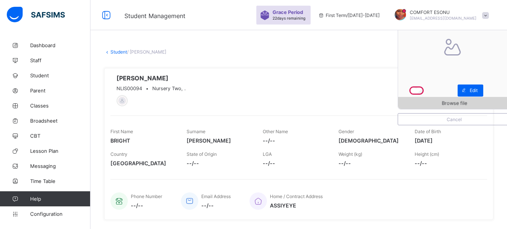
click at [463, 101] on span "Browse file" at bounding box center [454, 103] width 25 height 6
click at [433, 104] on div "Browse file" at bounding box center [454, 103] width 112 height 12
click at [433, 105] on div "Browse file" at bounding box center [454, 103] width 112 height 12
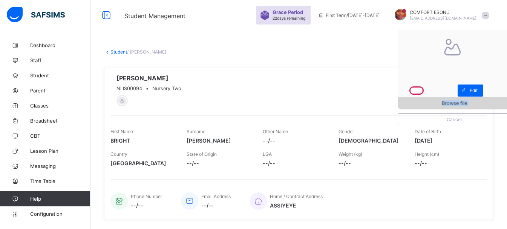
click at [433, 105] on div "Browse file" at bounding box center [454, 103] width 112 height 12
click at [445, 107] on div "Browse file" at bounding box center [454, 103] width 112 height 12
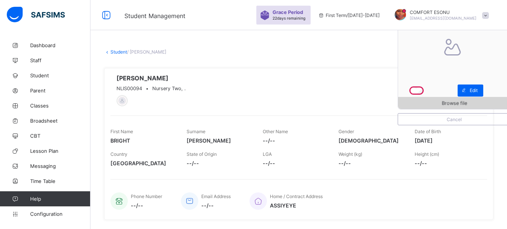
click at [453, 103] on div "Browse file" at bounding box center [454, 103] width 112 height 12
click at [450, 101] on span "Browse file" at bounding box center [454, 103] width 25 height 6
click at [466, 102] on div "Browse file" at bounding box center [454, 103] width 112 height 12
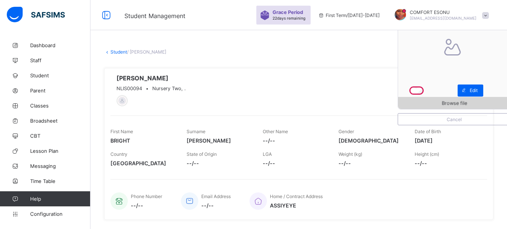
click at [466, 102] on div "Browse file" at bounding box center [454, 103] width 112 height 12
click at [466, 102] on span "Browse file" at bounding box center [454, 103] width 25 height 6
click at [466, 103] on div "Browse file" at bounding box center [454, 103] width 112 height 12
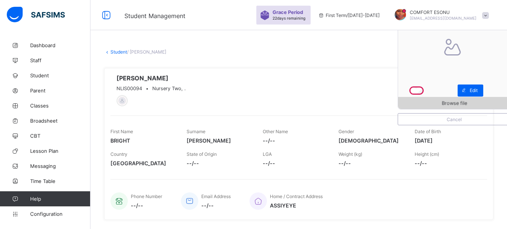
click at [466, 103] on div "Browse file" at bounding box center [454, 103] width 112 height 12
click at [466, 103] on span "Browse file" at bounding box center [454, 103] width 25 height 6
click at [466, 104] on span "Browse file" at bounding box center [454, 103] width 25 height 6
click at [466, 106] on div "Browse file" at bounding box center [454, 103] width 112 height 12
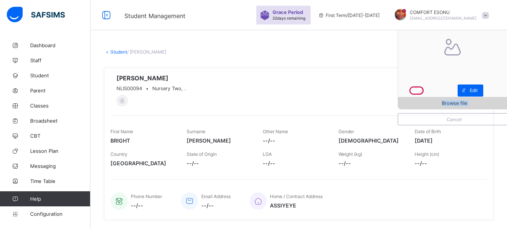
click at [467, 104] on span "Browse file" at bounding box center [454, 103] width 25 height 6
click at [286, 92] on div "Browse file Cancel [PERSON_NAME] NLIS00094 • Nursery Two, ." at bounding box center [254, 90] width 286 height 32
click at [264, 82] on div "Browse file Cancel [PERSON_NAME] NLIS00094 • Nursery Two, ." at bounding box center [254, 90] width 286 height 32
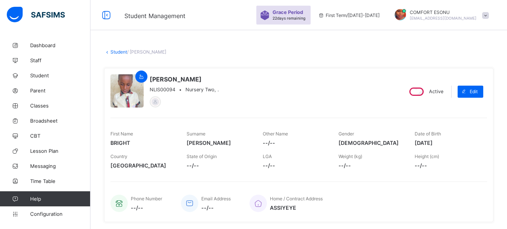
click at [115, 54] on link "Student" at bounding box center [119, 52] width 17 height 6
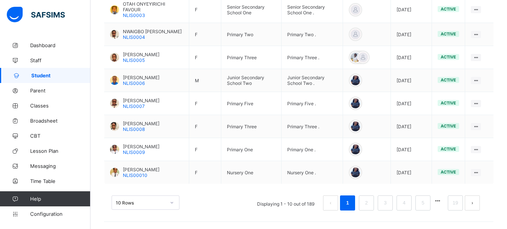
scroll to position [264, 0]
click at [431, 206] on li "5" at bounding box center [423, 202] width 15 height 15
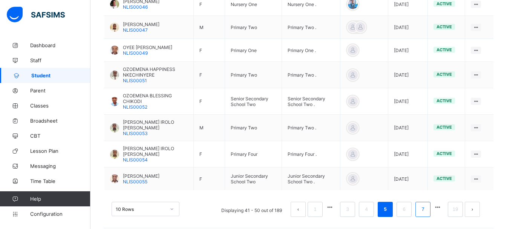
click at [431, 206] on li "7" at bounding box center [423, 209] width 15 height 15
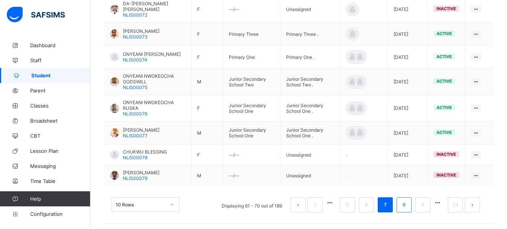
click at [408, 210] on link "8" at bounding box center [404, 205] width 7 height 10
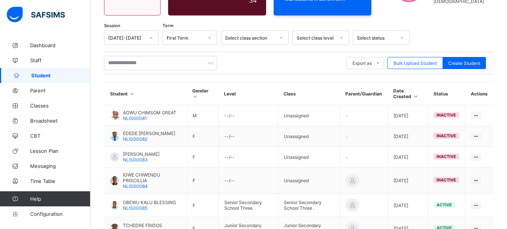
scroll to position [260, 0]
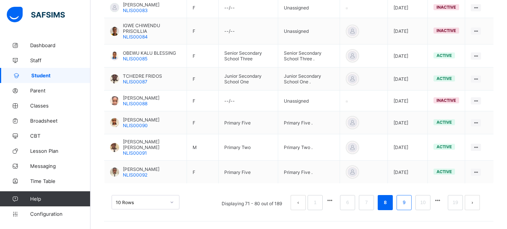
click at [408, 198] on link "9" at bounding box center [404, 203] width 7 height 10
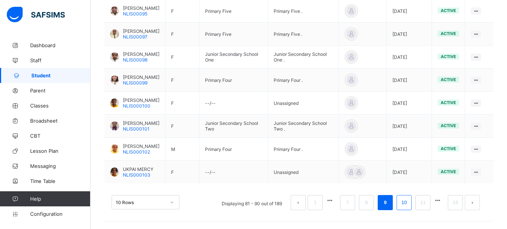
click at [409, 203] on link "10" at bounding box center [404, 203] width 10 height 10
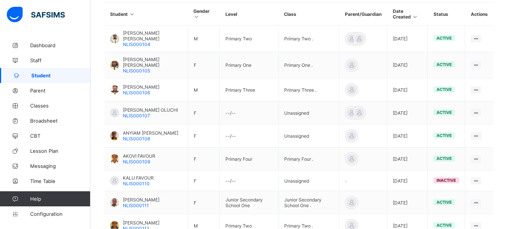
scroll to position [265, 0]
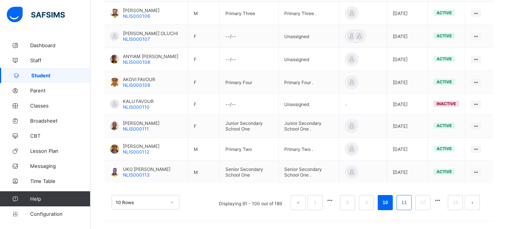
click at [412, 208] on li "11" at bounding box center [404, 202] width 15 height 15
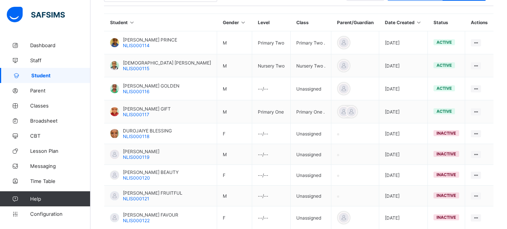
scroll to position [167, 0]
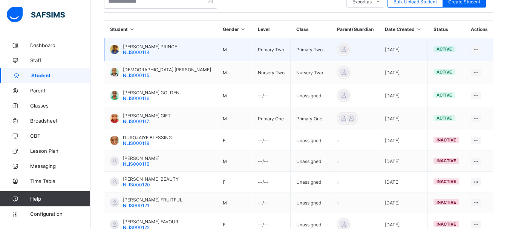
click at [136, 46] on span "[PERSON_NAME] PRINCE" at bounding box center [150, 47] width 54 height 6
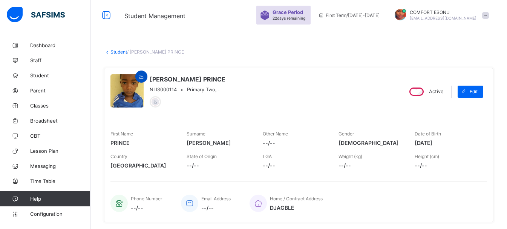
click at [145, 77] on span at bounding box center [141, 77] width 9 height 6
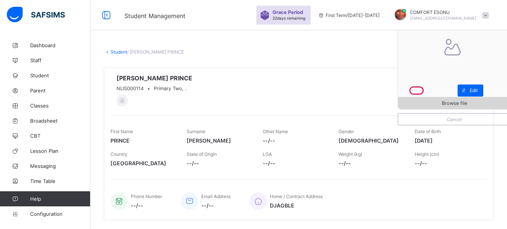
click at [458, 105] on span "Browse file" at bounding box center [454, 103] width 25 height 6
